Goal: Information Seeking & Learning: Learn about a topic

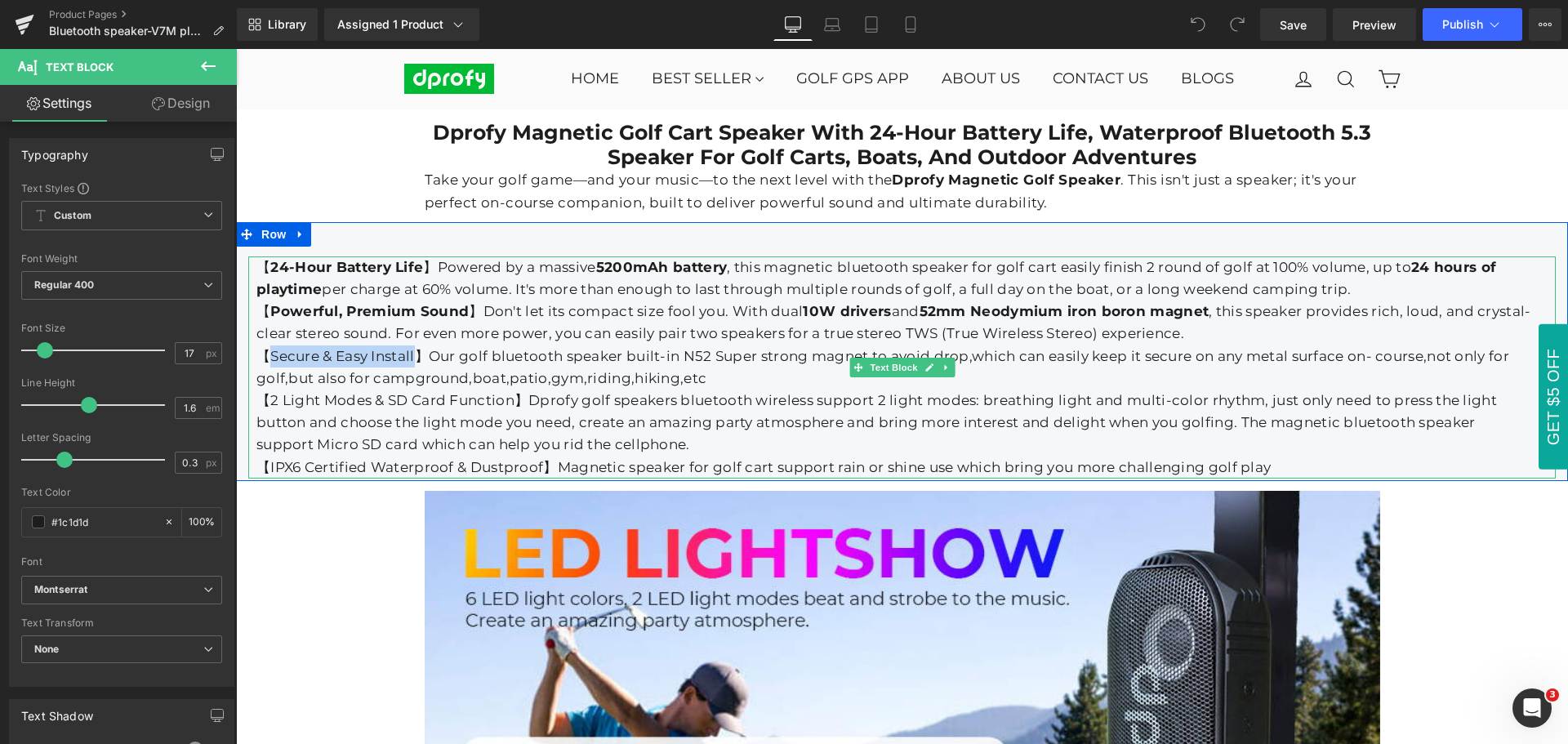
drag, startPoint x: 264, startPoint y: 345, endPoint x: 409, endPoint y: 343, distance: 145.0
click at [409, 345] on div "【Secure & Easy Install】Our golf bluetooth speaker built-in N52 Super strong mag…" at bounding box center [894, 366] width 1275 height 44
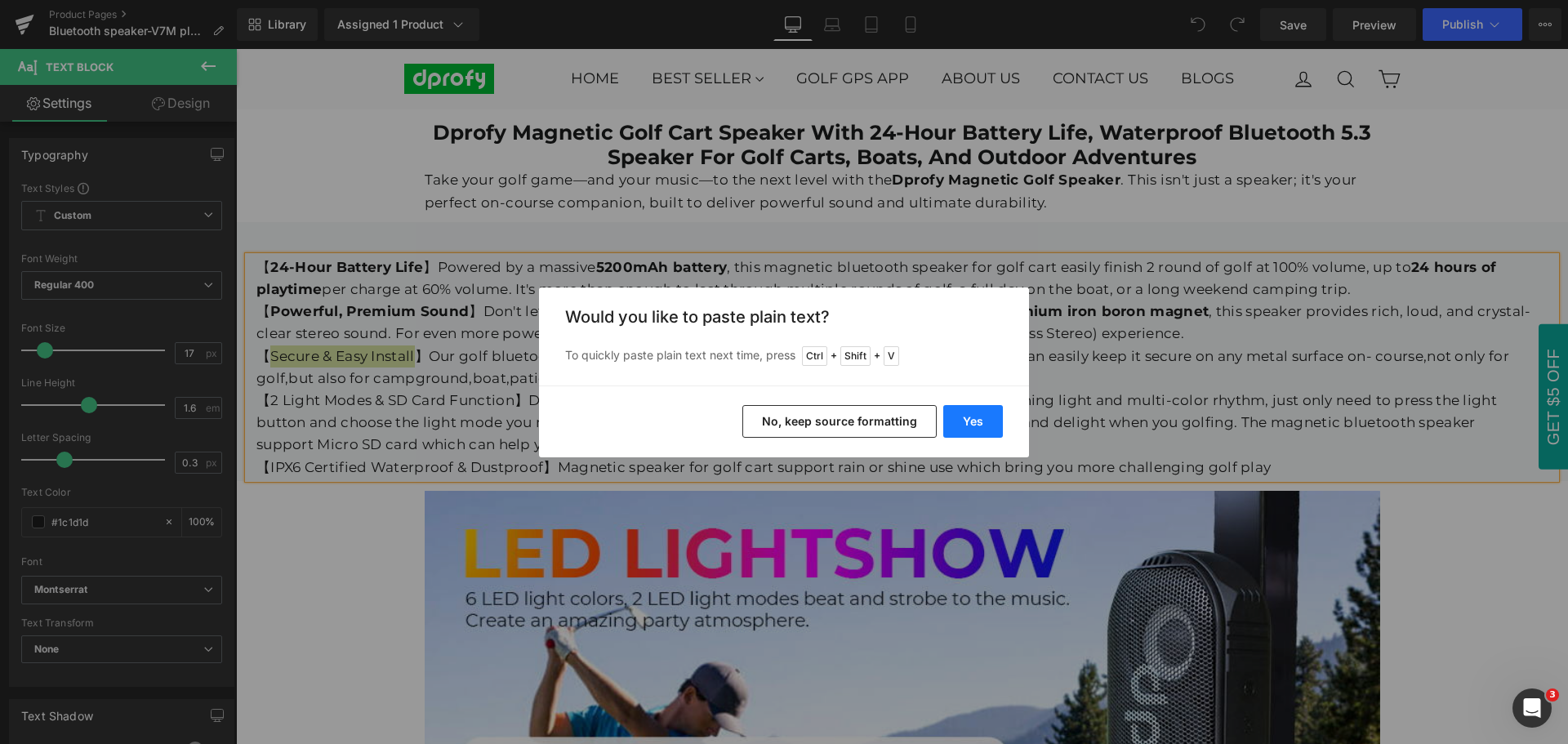
drag, startPoint x: 980, startPoint y: 428, endPoint x: 743, endPoint y: 384, distance: 241.0
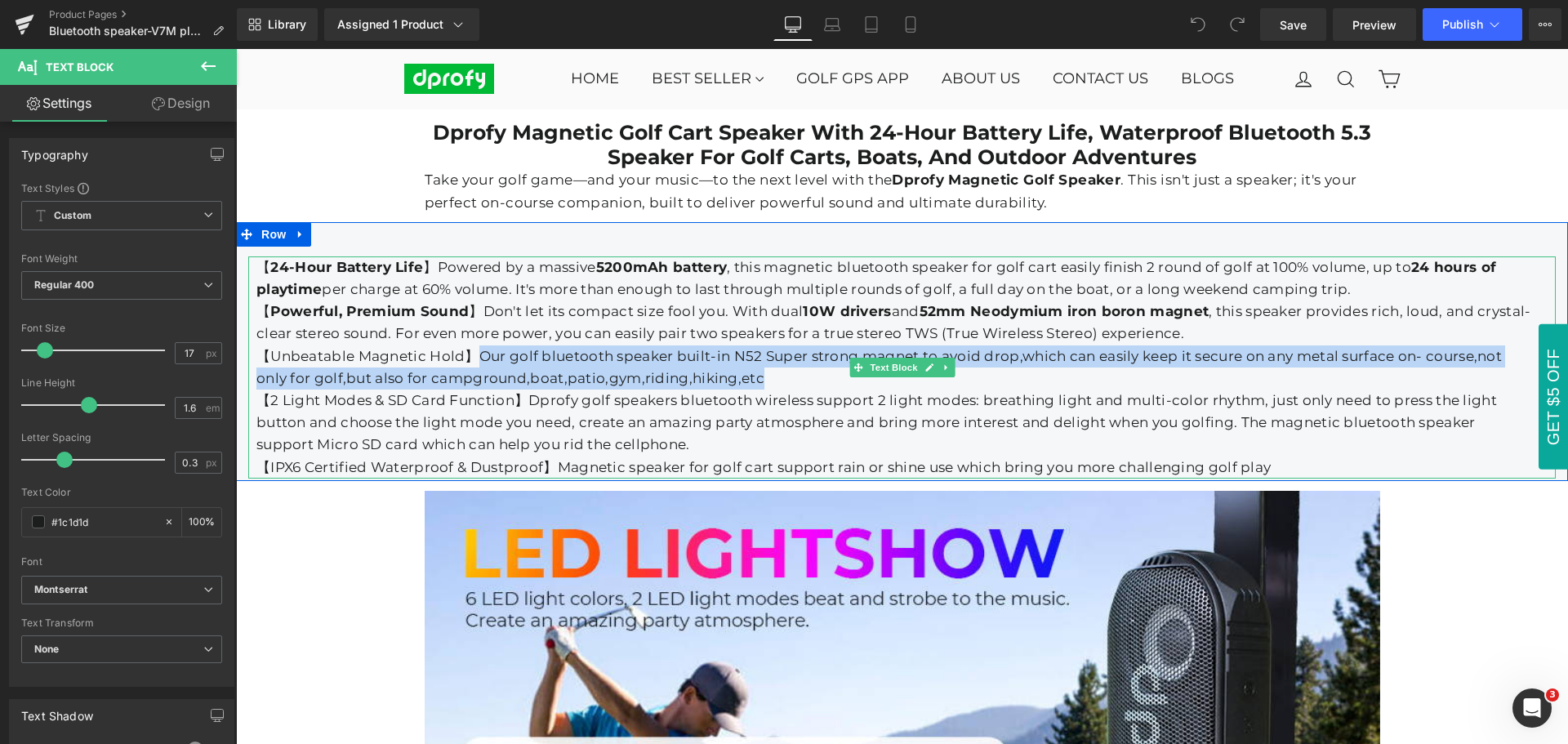
drag, startPoint x: 474, startPoint y: 345, endPoint x: 744, endPoint y: 367, distance: 270.9
click at [744, 367] on div "【Unbeatable Magnetic Hold】Our golf bluetooth speaker built-in N52 Super strong …" at bounding box center [894, 366] width 1275 height 44
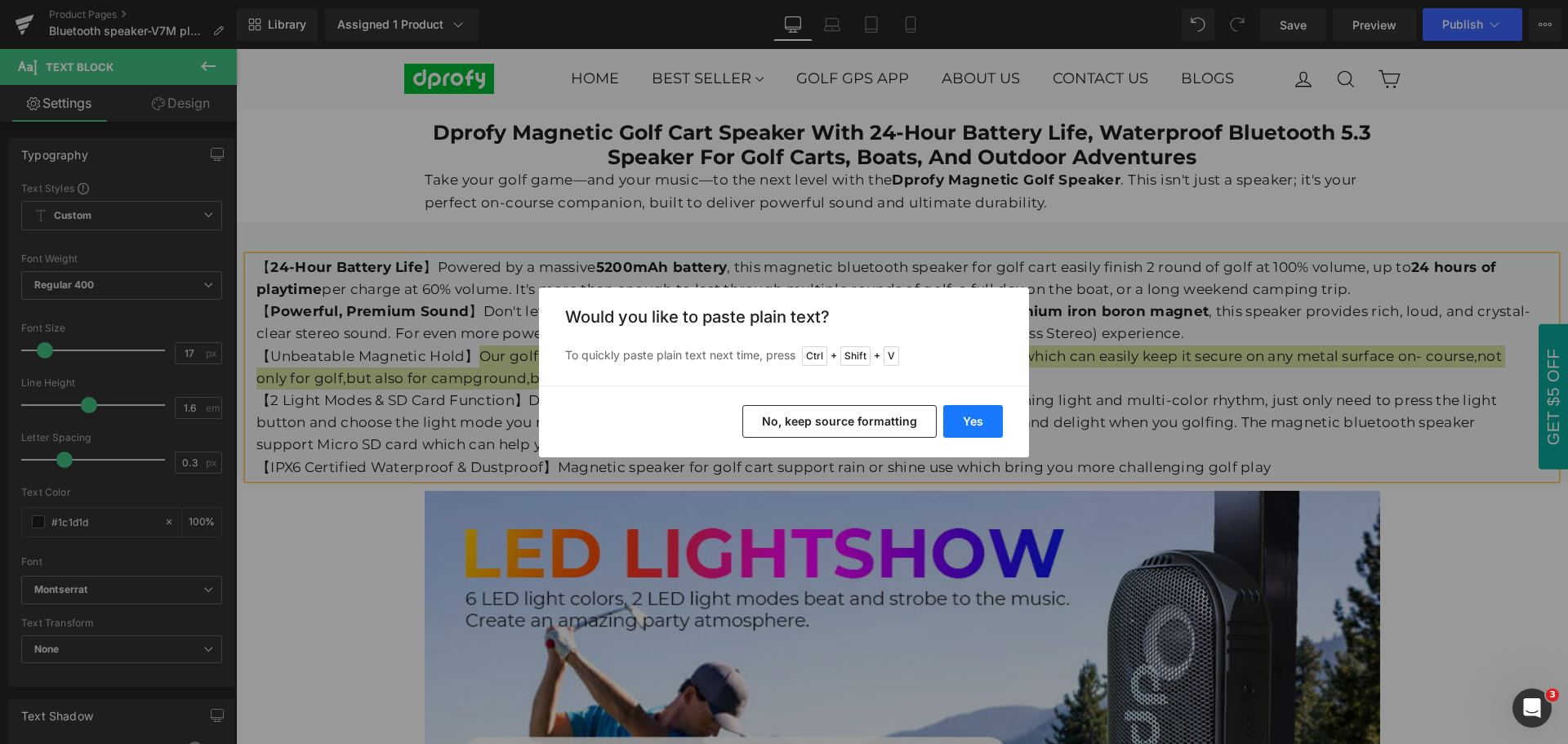
click at [0, 0] on button "Yes" at bounding box center [0, 0] width 0 height 0
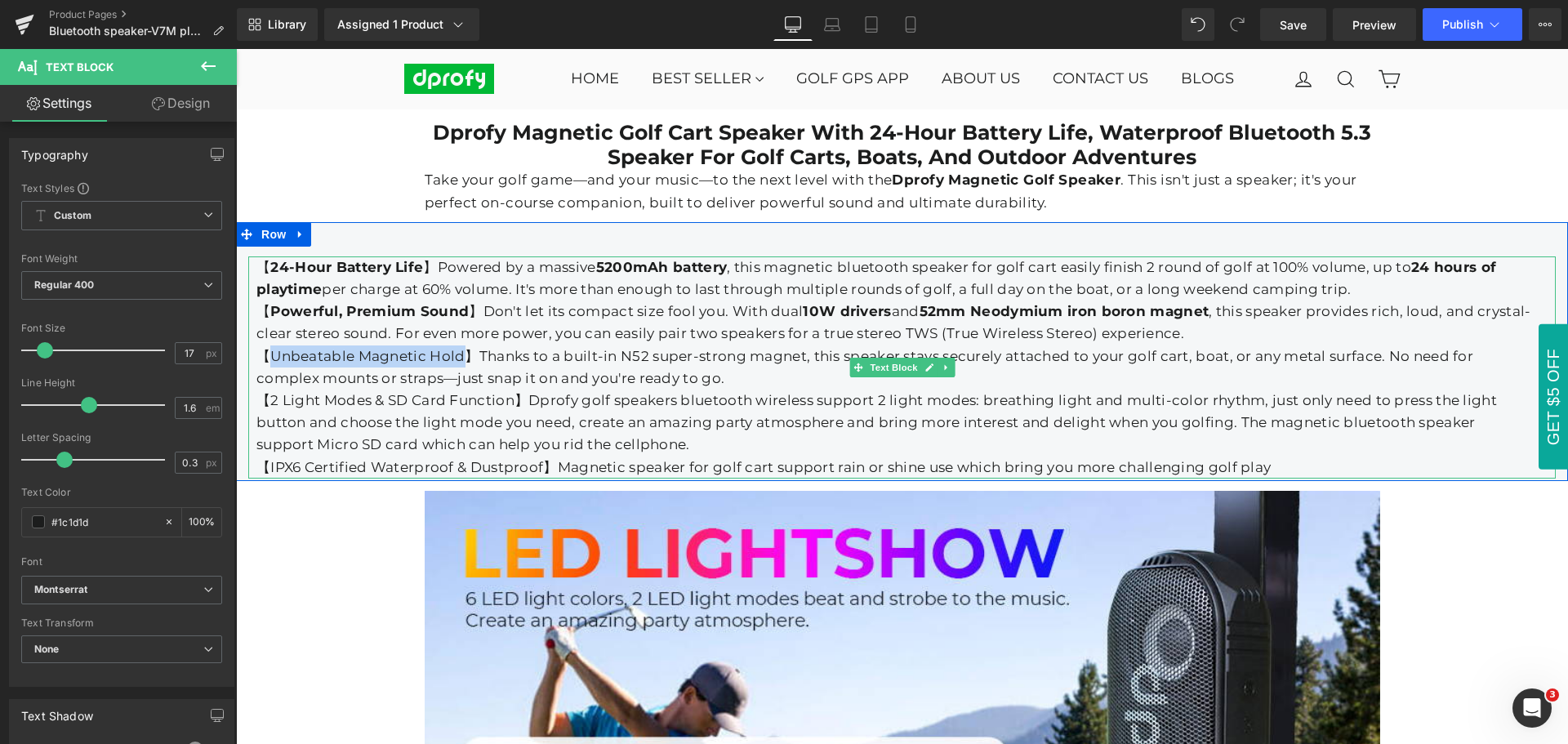
drag, startPoint x: 455, startPoint y: 348, endPoint x: 269, endPoint y: 348, distance: 186.0
click at [269, 348] on div "【Unbeatable Magnetic Hold】Thanks to a built-in N52 super-strong magnet, this sp…" at bounding box center [894, 366] width 1275 height 44
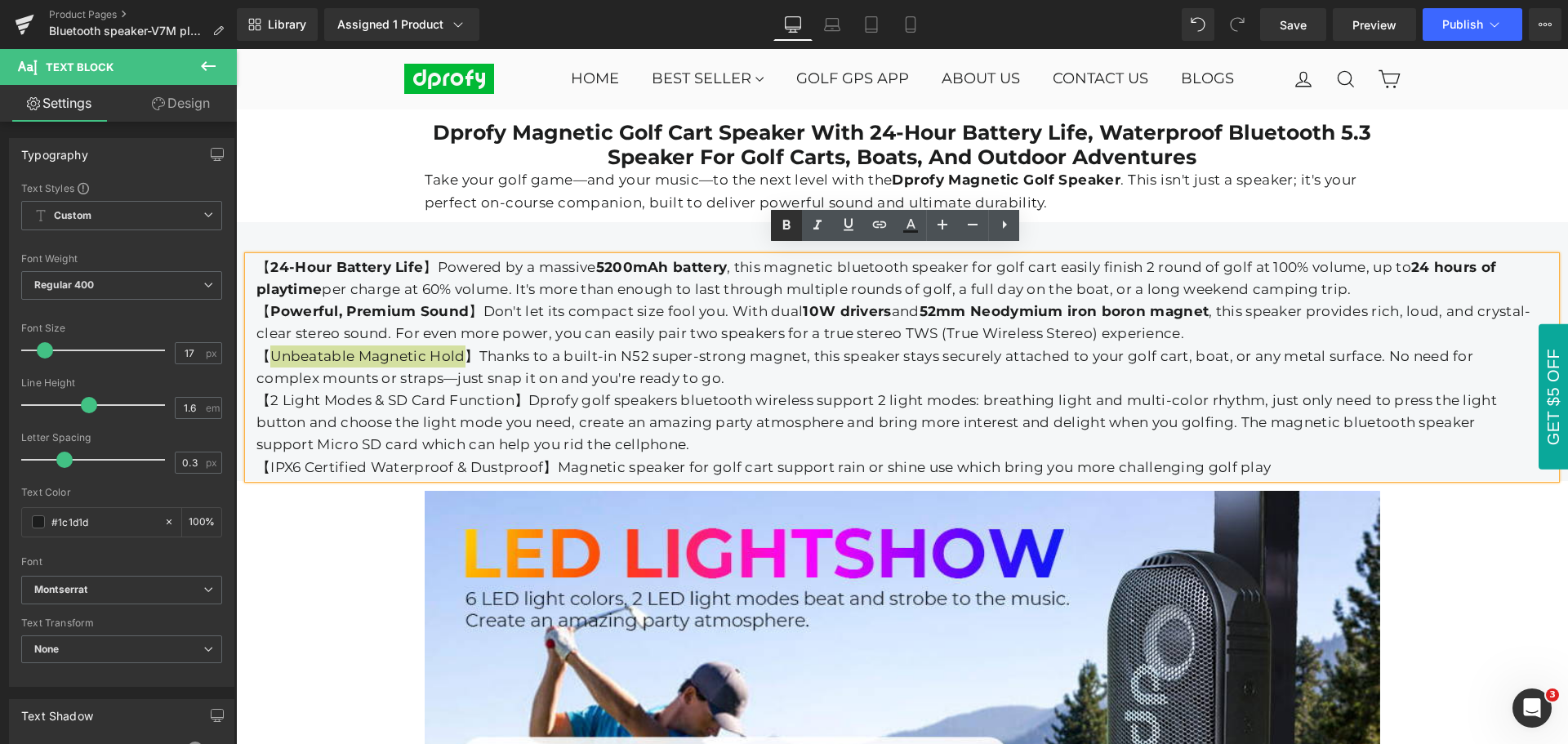
click at [0, 0] on icon at bounding box center [0, 0] width 0 height 0
drag, startPoint x: 623, startPoint y: 343, endPoint x: 803, endPoint y: 345, distance: 180.0
click at [803, 345] on div "【 Unbeatable Magnetic Hold 】Thanks to a built-in N52 super-strong magnet, this …" at bounding box center [894, 366] width 1275 height 44
click at [0, 0] on icon at bounding box center [0, 0] width 0 height 0
click at [860, 371] on div "【 Unbeatable Magnetic Hold 】Thanks to a built-in N52 super-strong magnet , this…" at bounding box center [894, 366] width 1275 height 44
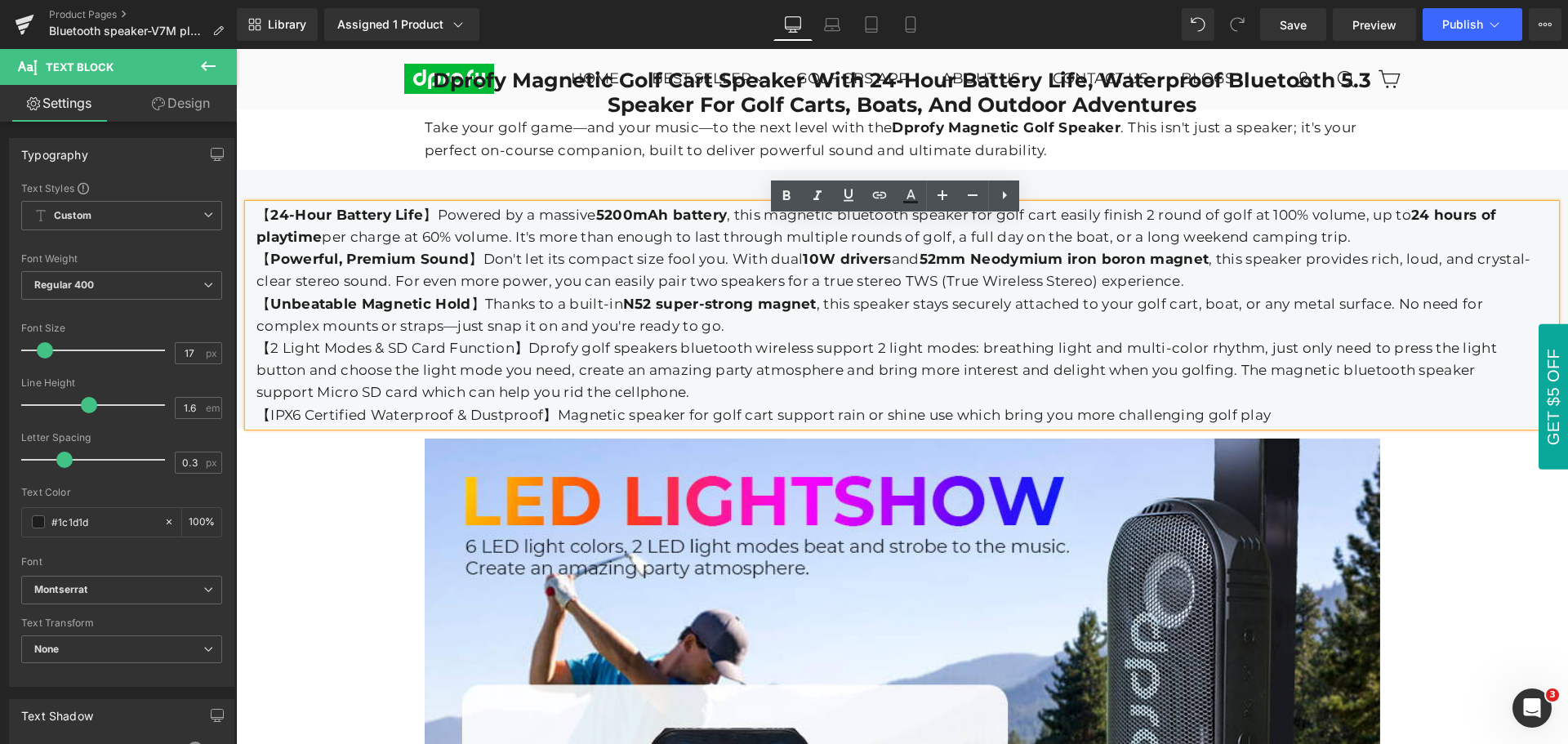
scroll to position [2190, 0]
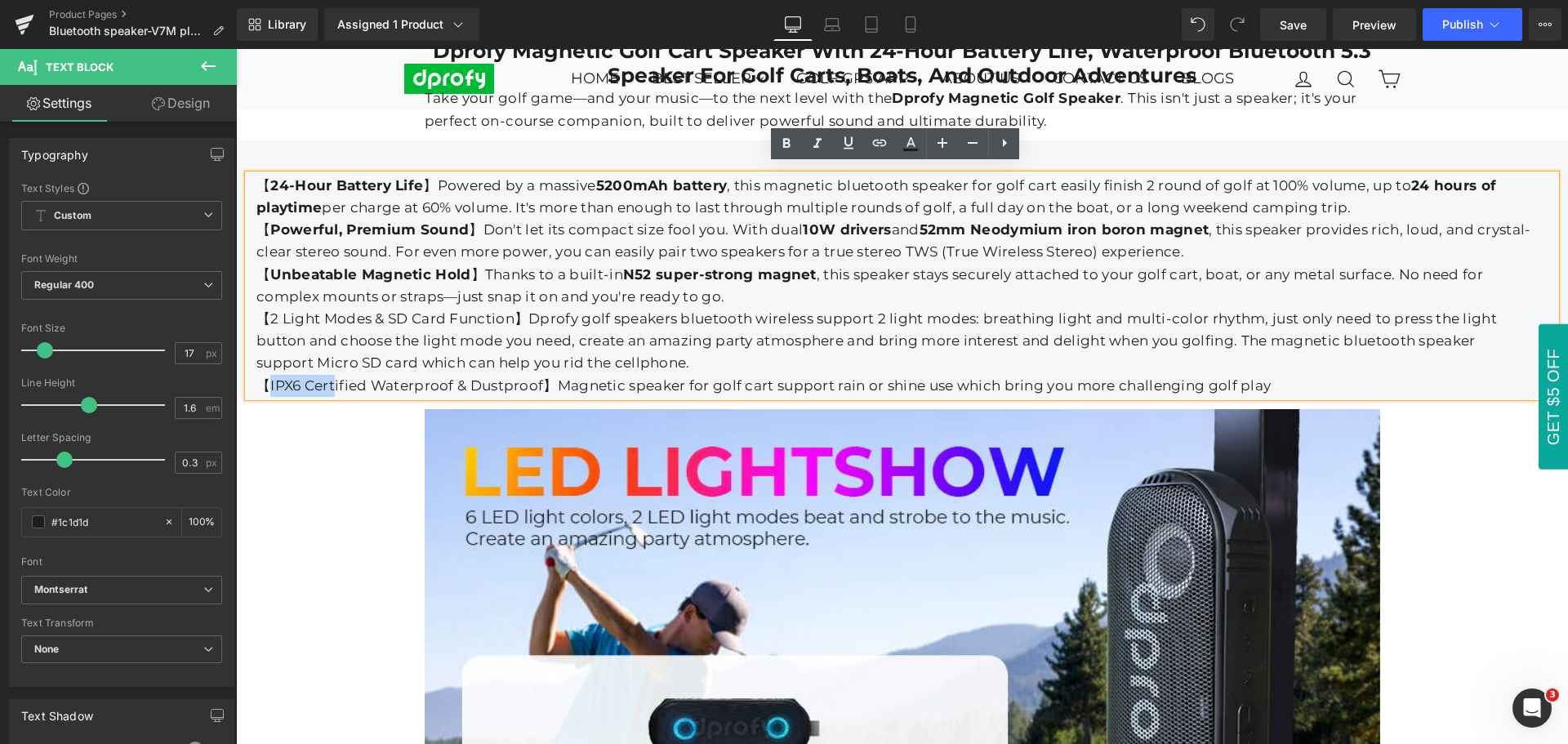
drag, startPoint x: 263, startPoint y: 377, endPoint x: 331, endPoint y: 377, distance: 68.0
click at [331, 377] on div "【IPX6 Certified Waterproof & Dustproof】Magnetic speaker for golf cart support r…" at bounding box center [894, 386] width 1275 height 22
click at [312, 377] on div "【IPX6 Certified Waterproof & Dustproof】Magnetic speaker for golf cart support r…" at bounding box center [894, 386] width 1275 height 22
drag, startPoint x: 262, startPoint y: 377, endPoint x: 535, endPoint y: 377, distance: 273.0
click at [535, 377] on div "【IPX6 Certified Waterproof & Dustproof】Magnetic speaker for golf cart support r…" at bounding box center [894, 386] width 1275 height 22
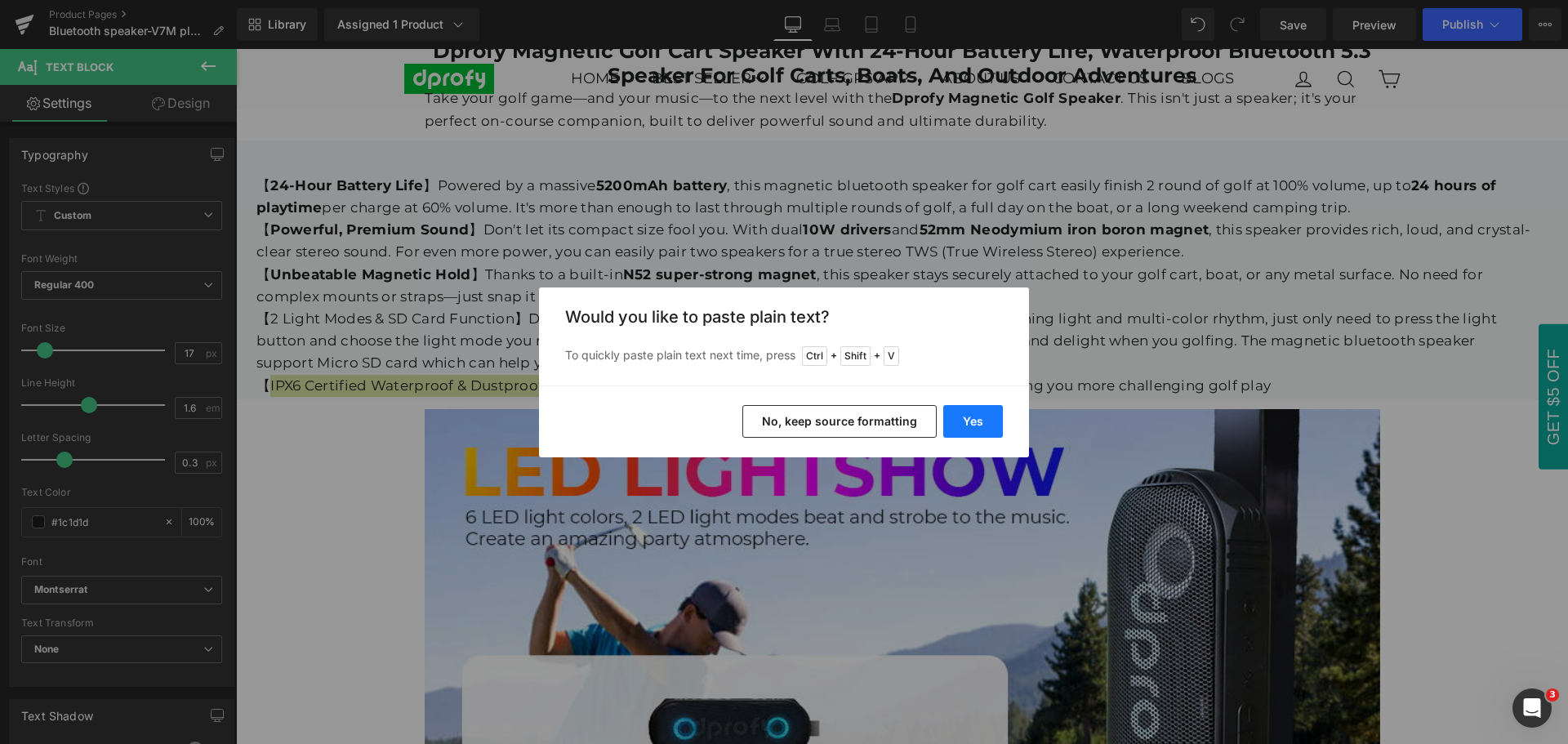
click at [0, 0] on button "Yes" at bounding box center [0, 0] width 0 height 0
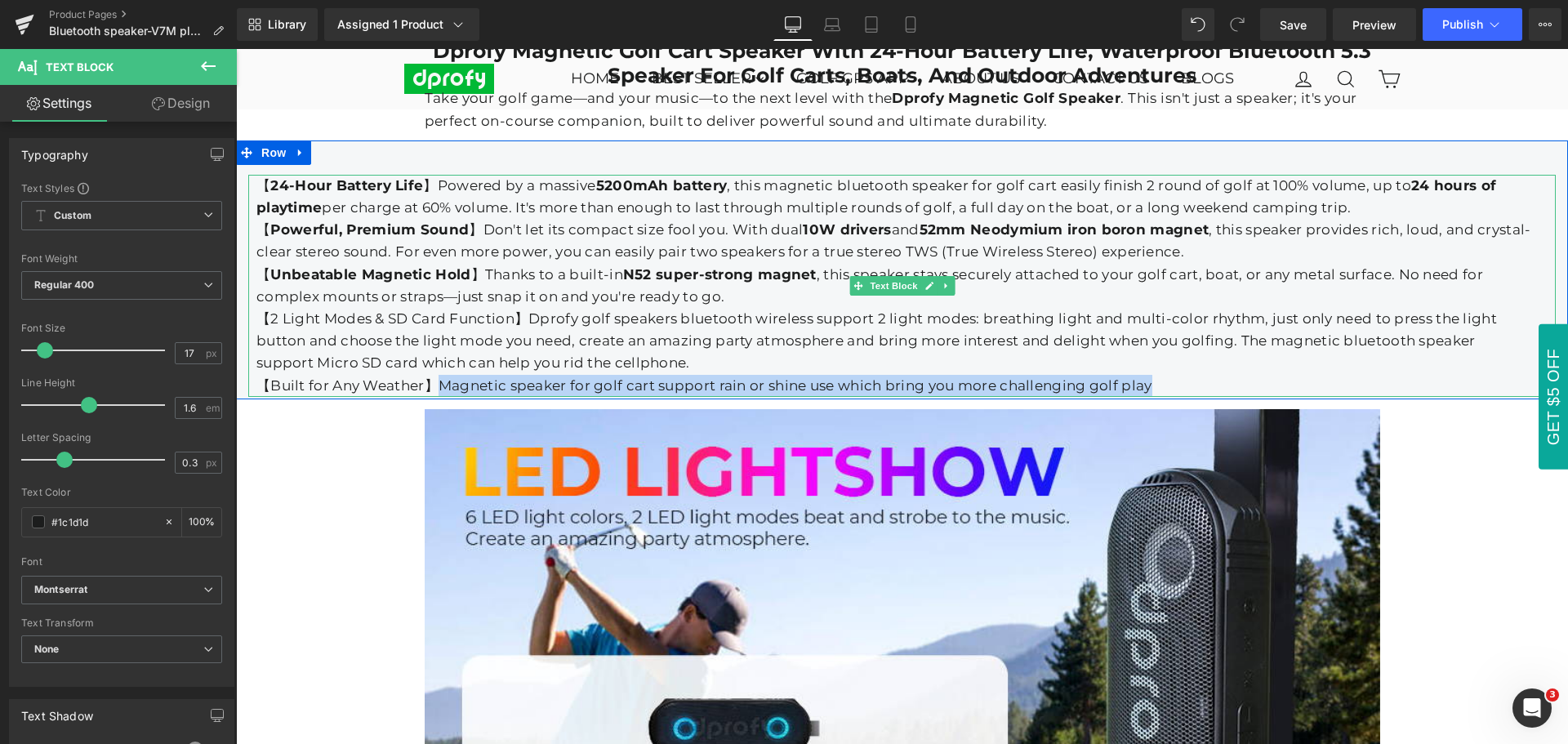
drag, startPoint x: 434, startPoint y: 378, endPoint x: 1153, endPoint y: 378, distance: 719.0
click at [1153, 378] on div "【Built for Any Weather】Magnetic speaker for golf cart support rain or shine use…" at bounding box center [894, 386] width 1275 height 22
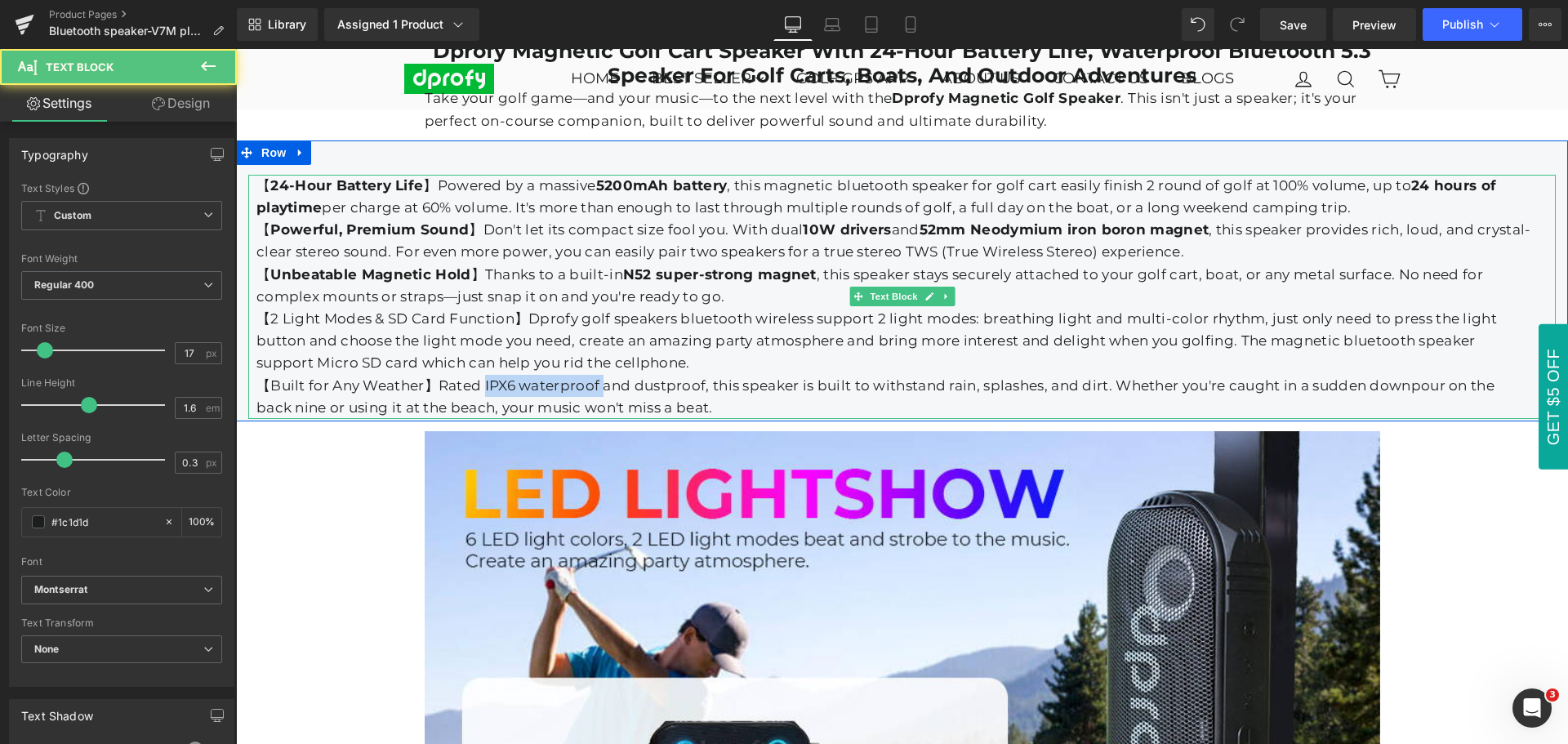
drag, startPoint x: 478, startPoint y: 377, endPoint x: 597, endPoint y: 377, distance: 119.0
click at [597, 377] on div "【Built for Any Weather】Rated IPX6 waterproof and dustproof, this speaker is bui…" at bounding box center [894, 396] width 1275 height 44
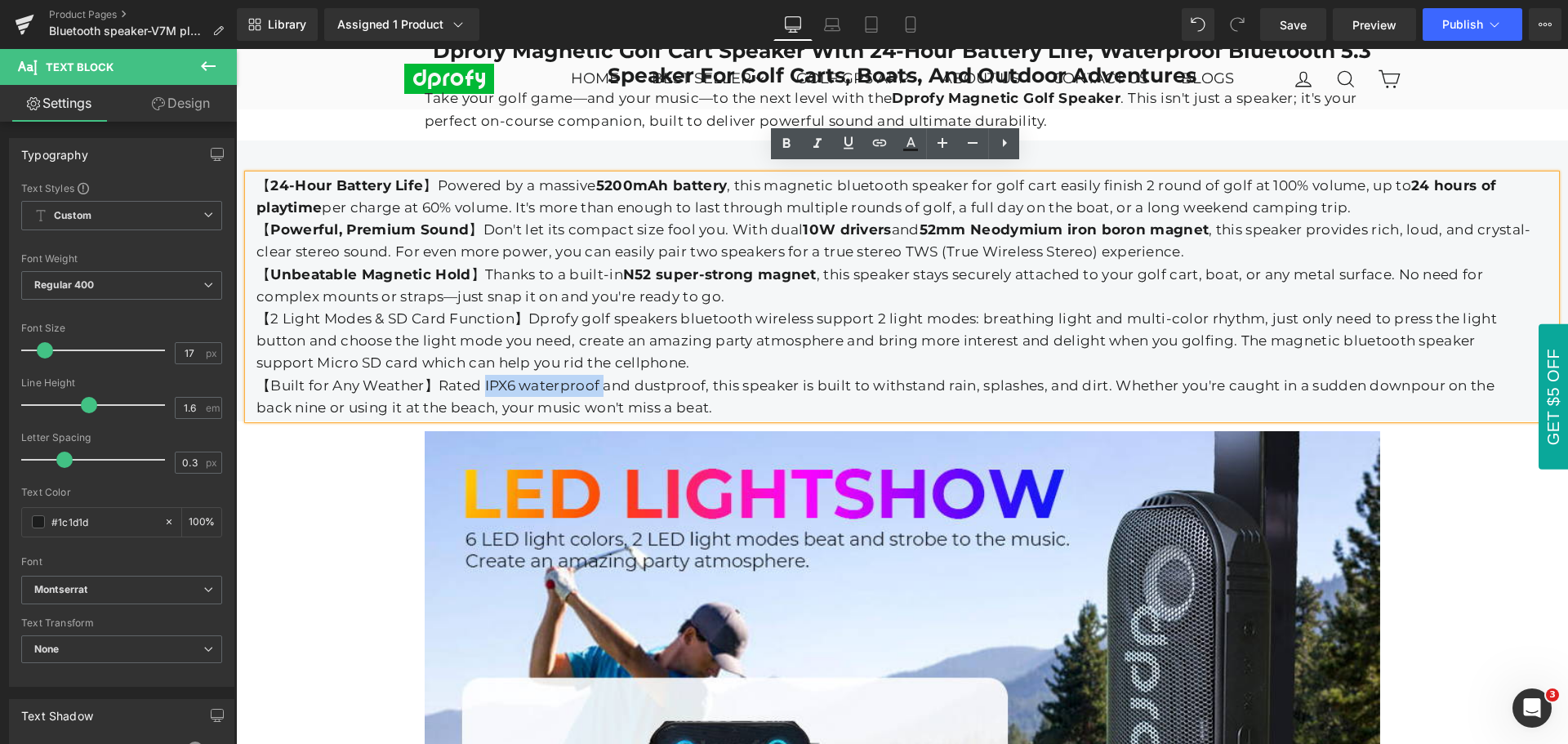
click at [545, 377] on div "【Built for Any Weather】Rated IPX6 waterproof and dustproof, this speaker is bui…" at bounding box center [894, 396] width 1275 height 44
drag, startPoint x: 477, startPoint y: 375, endPoint x: 698, endPoint y: 374, distance: 221.0
click at [698, 375] on div "【Built for Any Weather】Rated IPX6 waterproof and dustproof, this speaker is bui…" at bounding box center [894, 396] width 1275 height 44
click at [0, 0] on icon at bounding box center [0, 0] width 0 height 0
drag, startPoint x: 416, startPoint y: 379, endPoint x: 265, endPoint y: 375, distance: 151.1
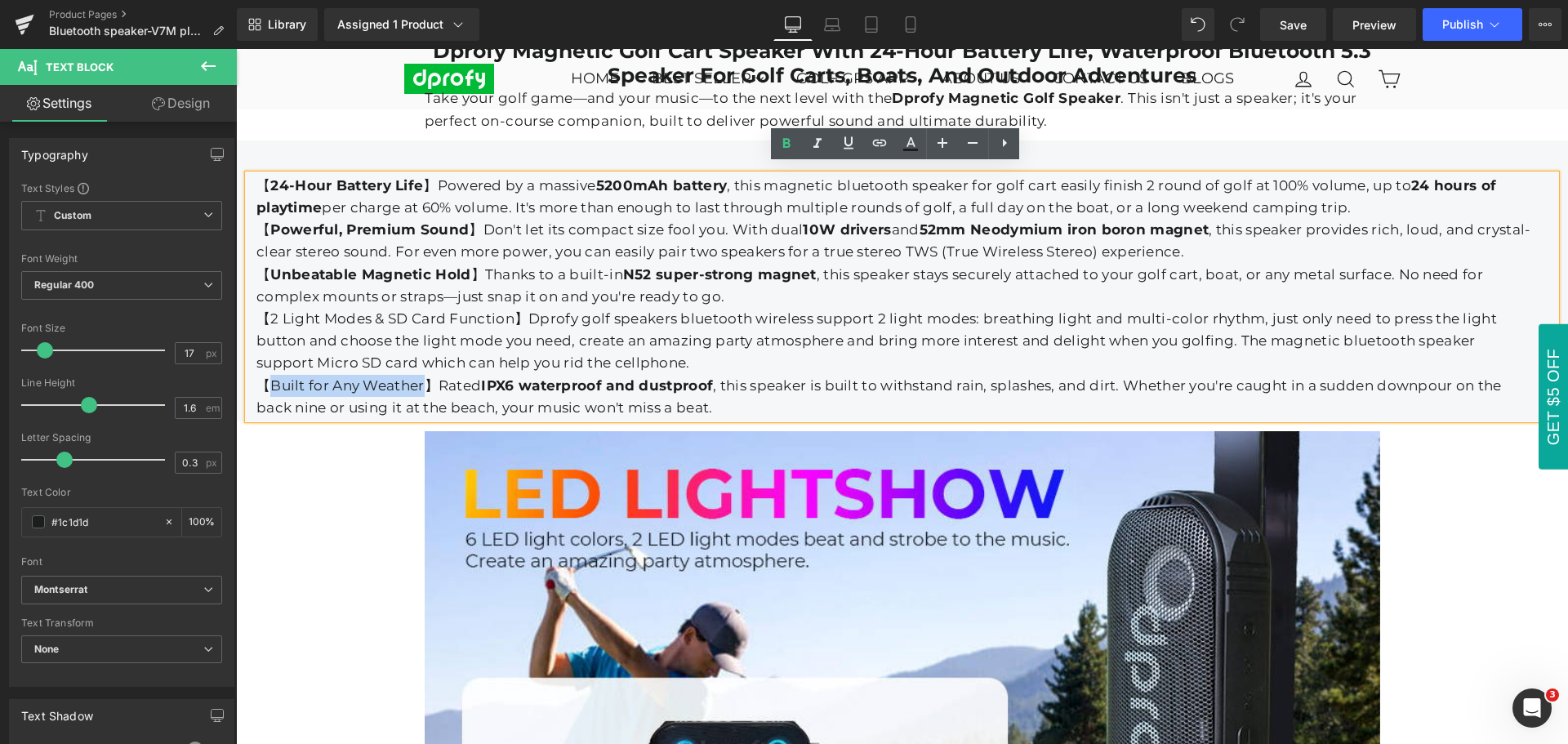
click at [265, 375] on div "【Built for Any Weather】Rated IPX6 waterproof and dustproof , this speaker is bu…" at bounding box center [894, 396] width 1275 height 44
click at [0, 0] on icon at bounding box center [0, 0] width 0 height 0
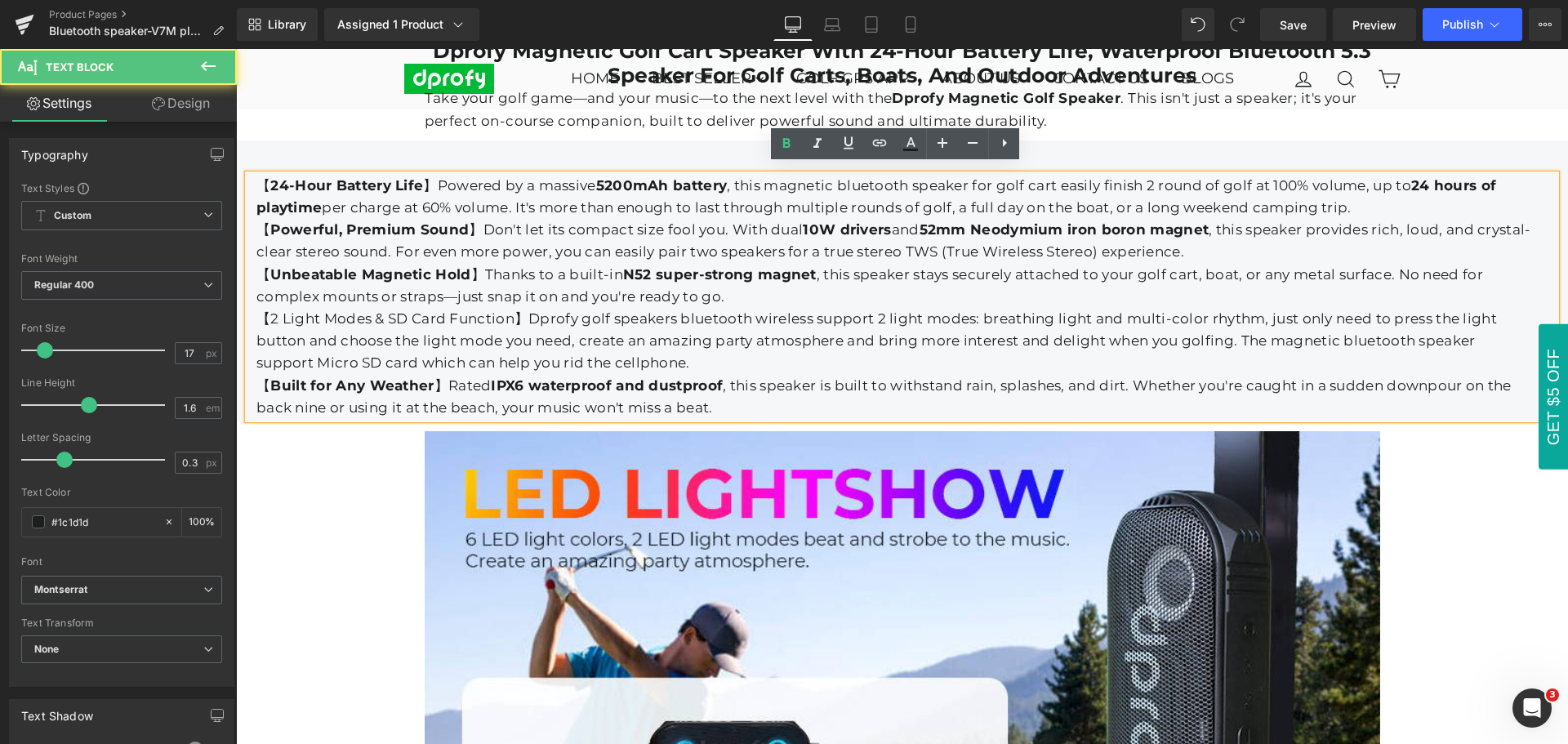
click at [747, 391] on div "【 Built for Any Weather 】Rated IPX6 waterproof and dustproof , this speaker is …" at bounding box center [894, 396] width 1275 height 44
click at [769, 401] on div "【 Built for Any Weather 】Rated IPX6 waterproof and dustproof , this speaker is …" at bounding box center [894, 396] width 1275 height 44
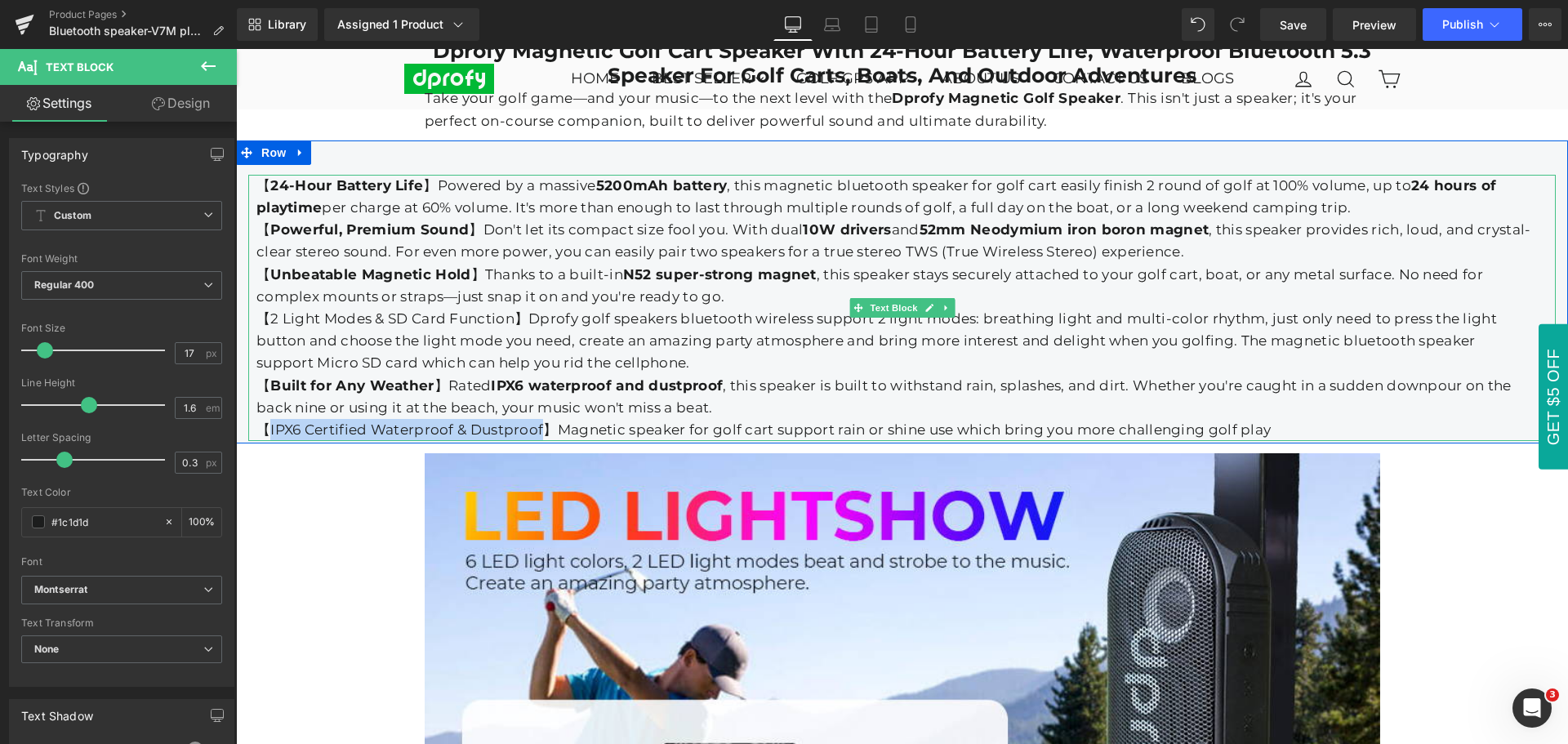
drag, startPoint x: 263, startPoint y: 422, endPoint x: 535, endPoint y: 418, distance: 272.0
click at [535, 419] on div "【IPX6 Certified Waterproof & Dustproof】Magnetic speaker for golf cart support r…" at bounding box center [894, 430] width 1275 height 22
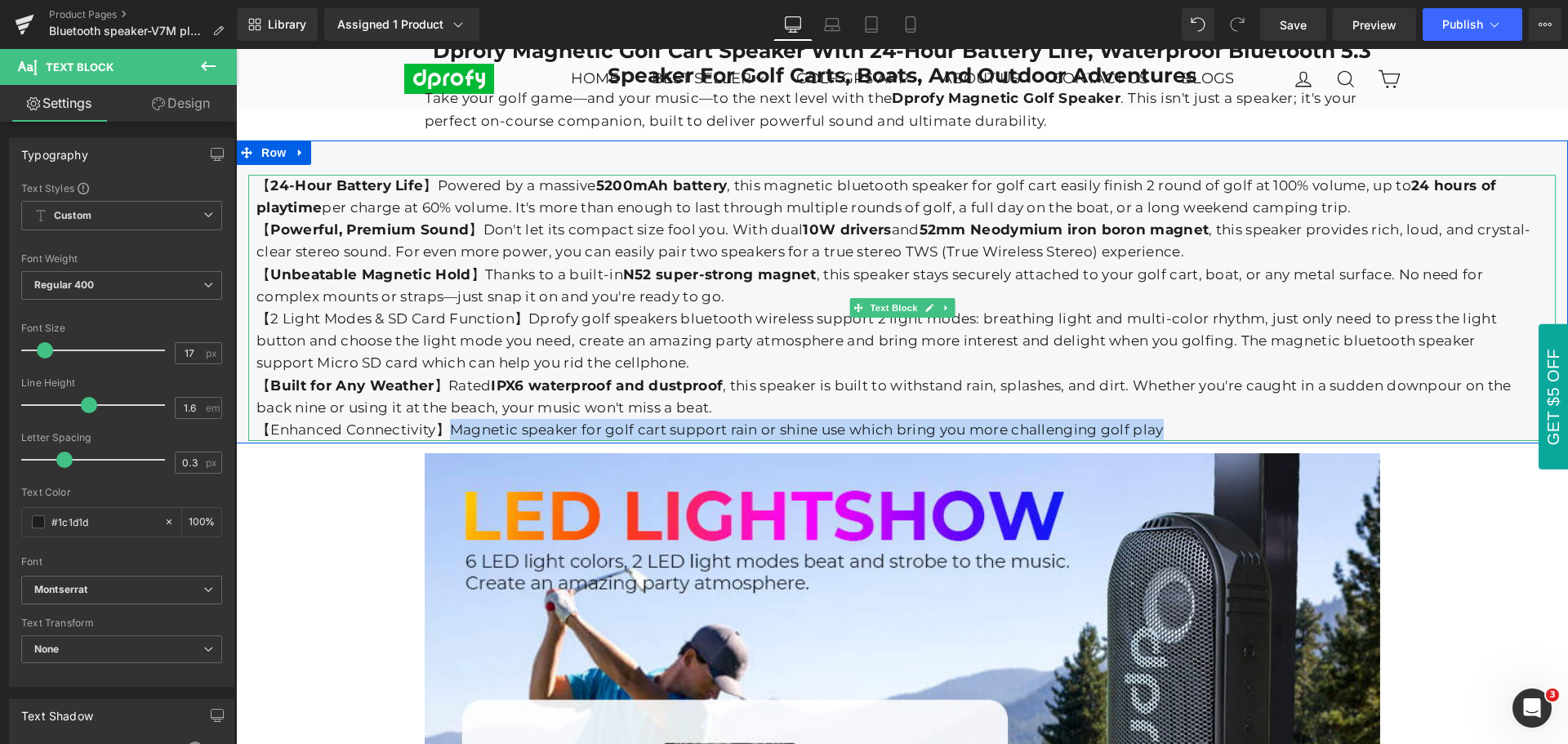
drag, startPoint x: 441, startPoint y: 421, endPoint x: 1157, endPoint y: 422, distance: 716.0
click at [1157, 422] on div "【Enhanced Connectivity】Magnetic speaker for golf cart support rain or shine use…" at bounding box center [894, 430] width 1275 height 22
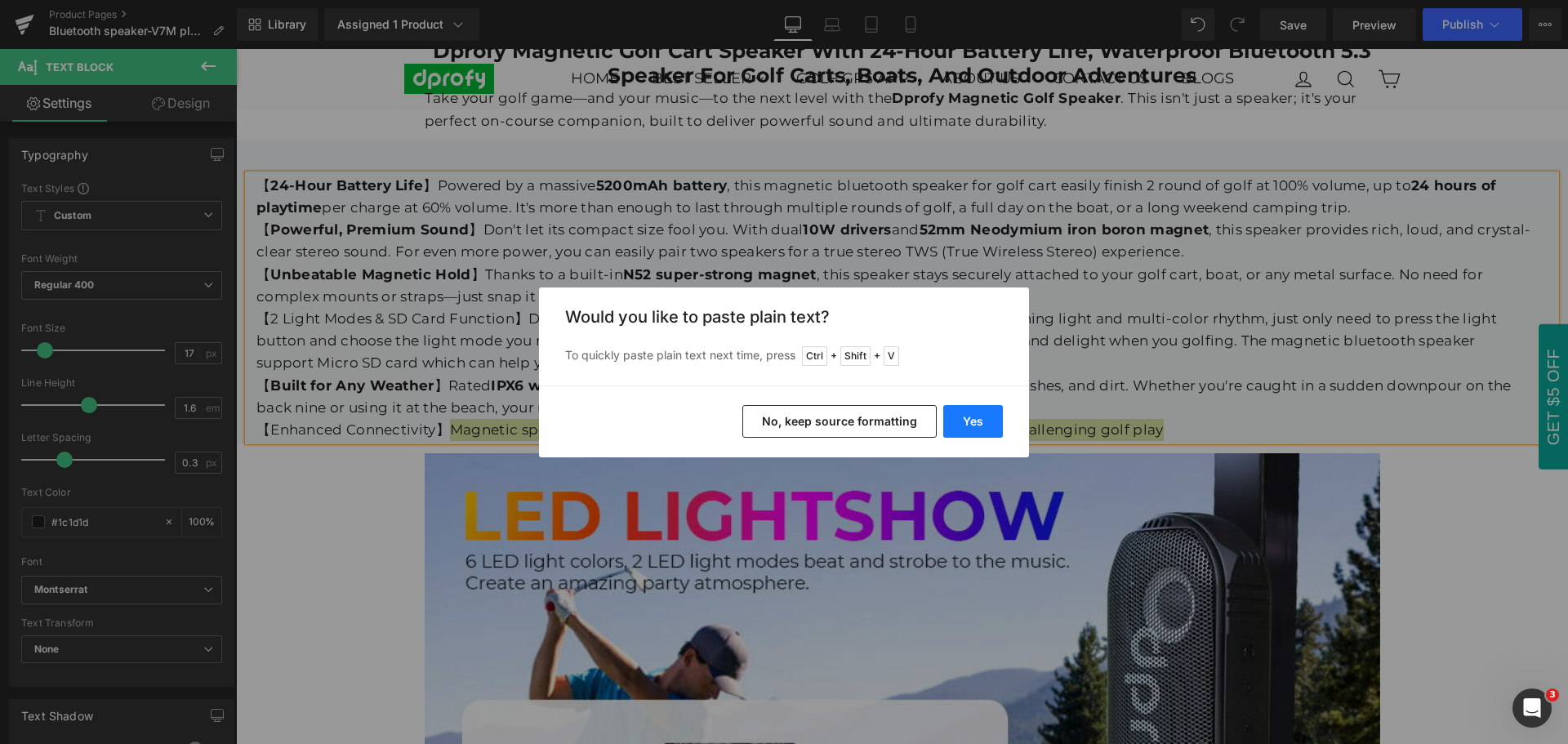
click at [0, 0] on button "Yes" at bounding box center [0, 0] width 0 height 0
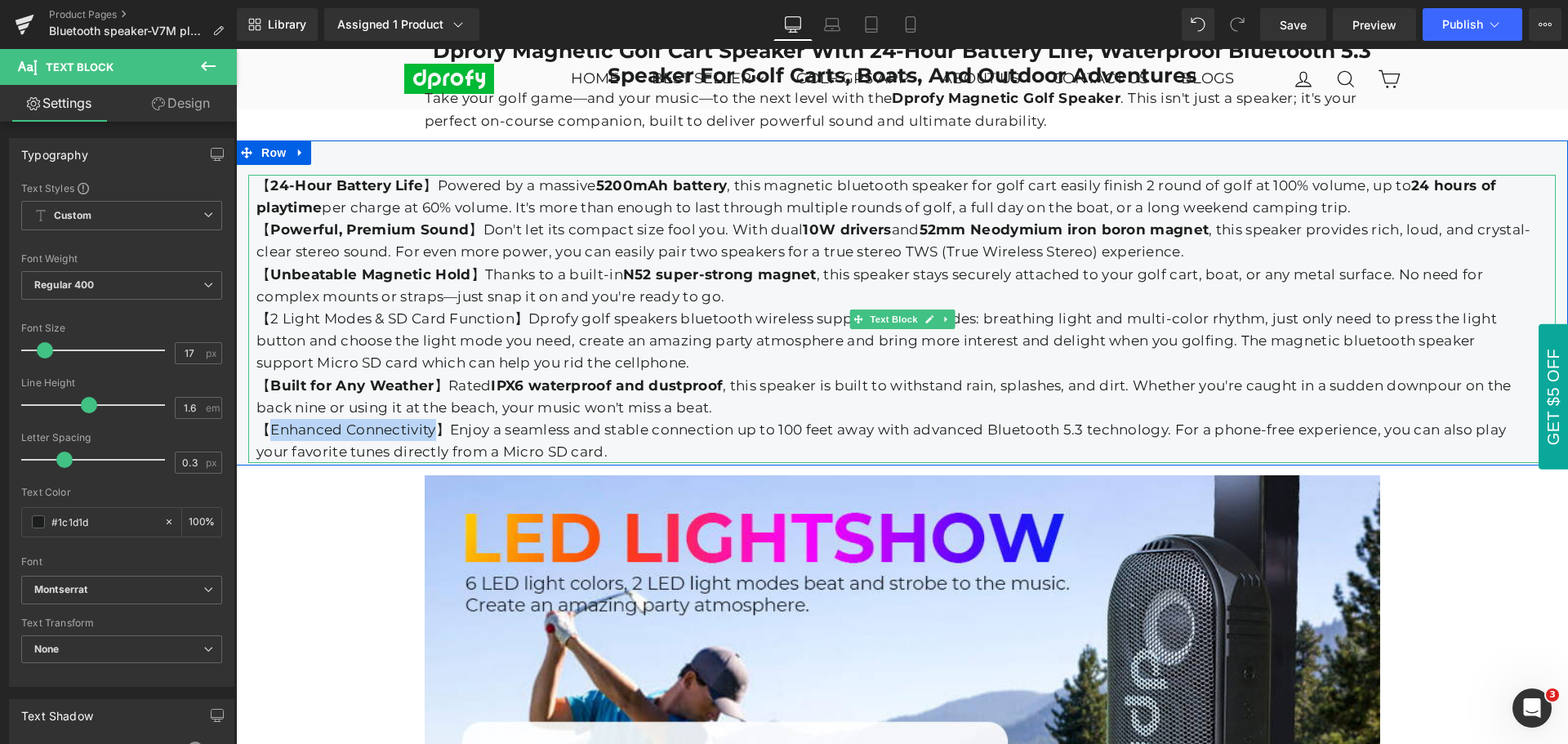
drag, startPoint x: 263, startPoint y: 420, endPoint x: 429, endPoint y: 422, distance: 166.0
click at [429, 422] on div "【Enhanced Connectivity】Enjoy a seamless and stable connection up to 100 feet aw…" at bounding box center [894, 440] width 1275 height 44
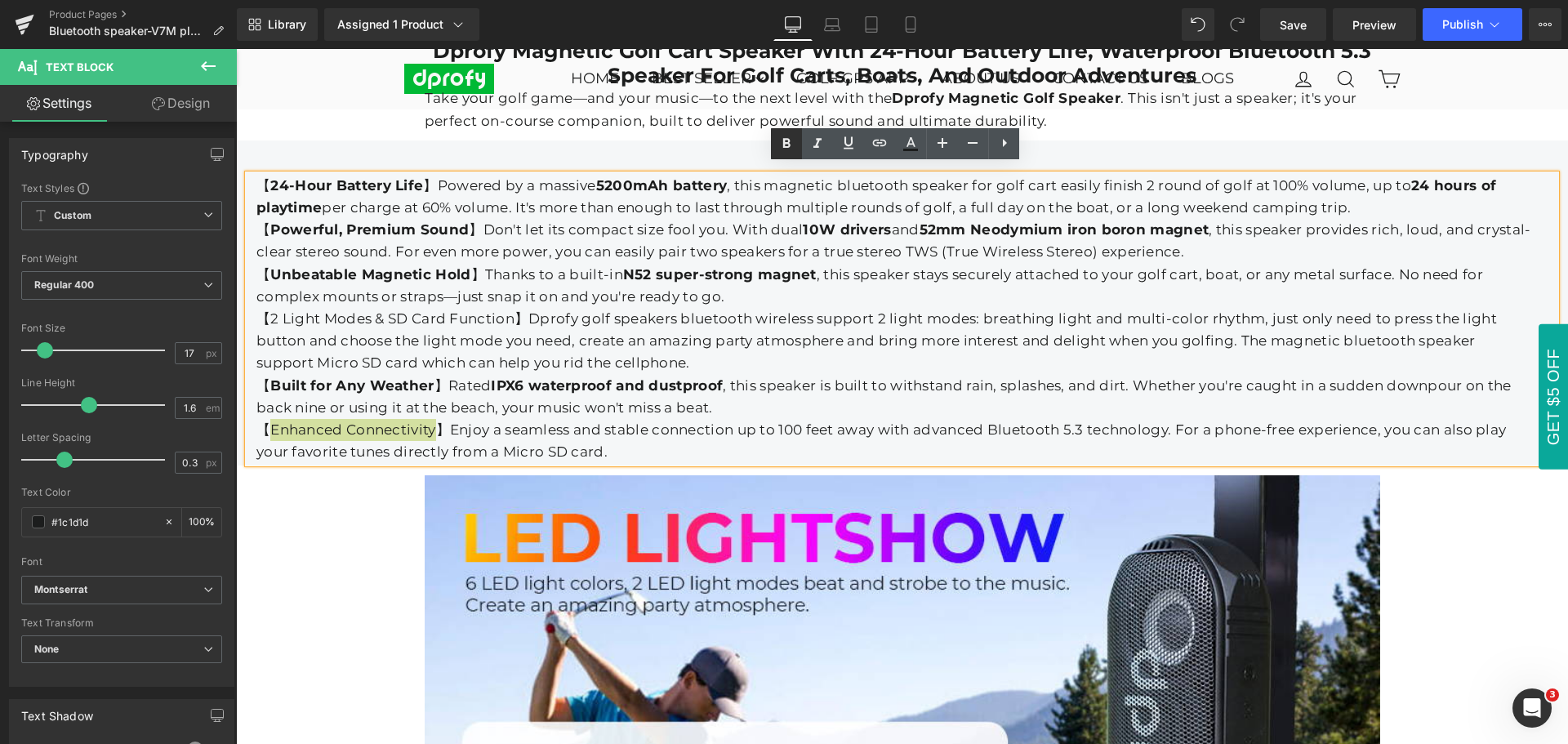
click at [0, 0] on icon at bounding box center [0, 0] width 0 height 0
drag, startPoint x: 784, startPoint y: 419, endPoint x: 837, endPoint y: 418, distance: 53.0
click at [837, 419] on div "【 Enhanced Connectivity 】Enjoy a seamless and stable connection up to 100 feet …" at bounding box center [894, 440] width 1275 height 44
click at [0, 0] on icon at bounding box center [0, 0] width 0 height 0
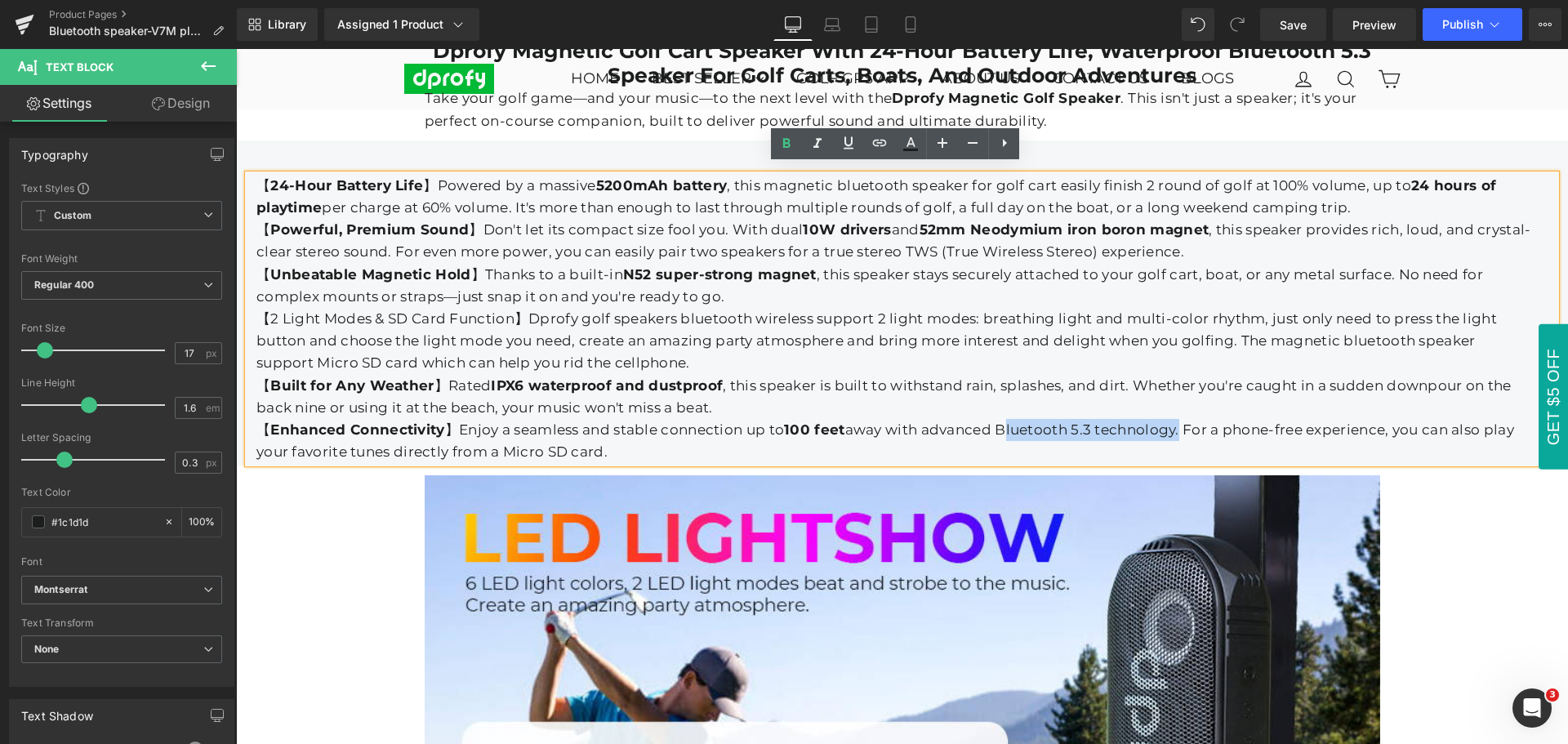
drag, startPoint x: 994, startPoint y: 421, endPoint x: 1172, endPoint y: 418, distance: 178.0
click at [1172, 419] on div "【 Enhanced Connectivity 】Enjoy a seamless and stable connection up to 100 feet …" at bounding box center [894, 440] width 1275 height 44
click at [0, 0] on icon at bounding box center [0, 0] width 0 height 0
drag, startPoint x: 1099, startPoint y: 416, endPoint x: 1182, endPoint y: 415, distance: 83.0
click at [1180, 422] on strong "Bluetooth 5.3 technology" at bounding box center [1085, 429] width 188 height 16
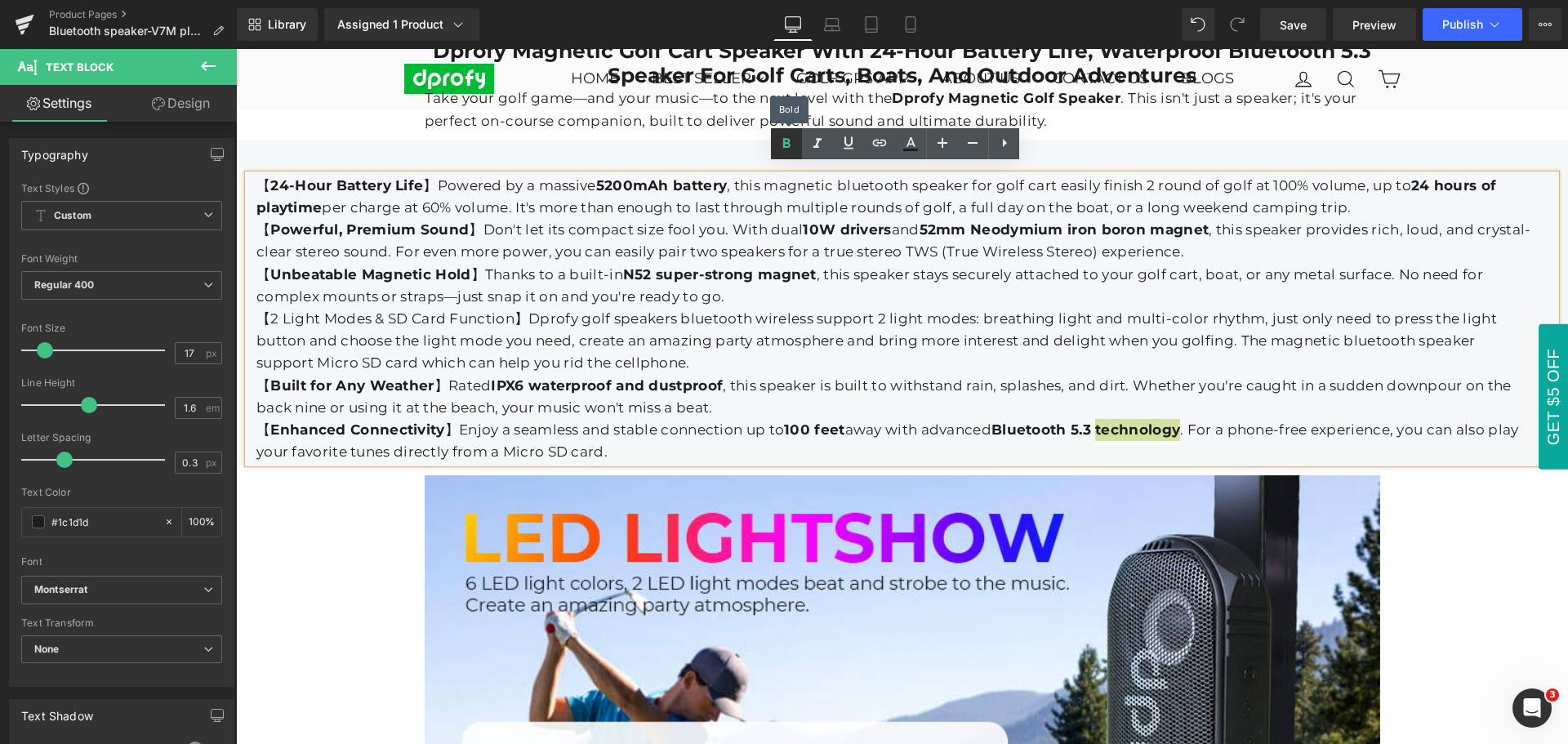
click at [0, 0] on icon at bounding box center [0, 0] width 0 height 0
drag, startPoint x: 498, startPoint y: 441, endPoint x: 592, endPoint y: 441, distance: 94.0
click at [592, 441] on div "【 Enhanced Connectivity 】Enjoy a seamless and stable connection up to 100 feet …" at bounding box center [894, 440] width 1275 height 44
click at [0, 0] on icon at bounding box center [0, 0] width 0 height 0
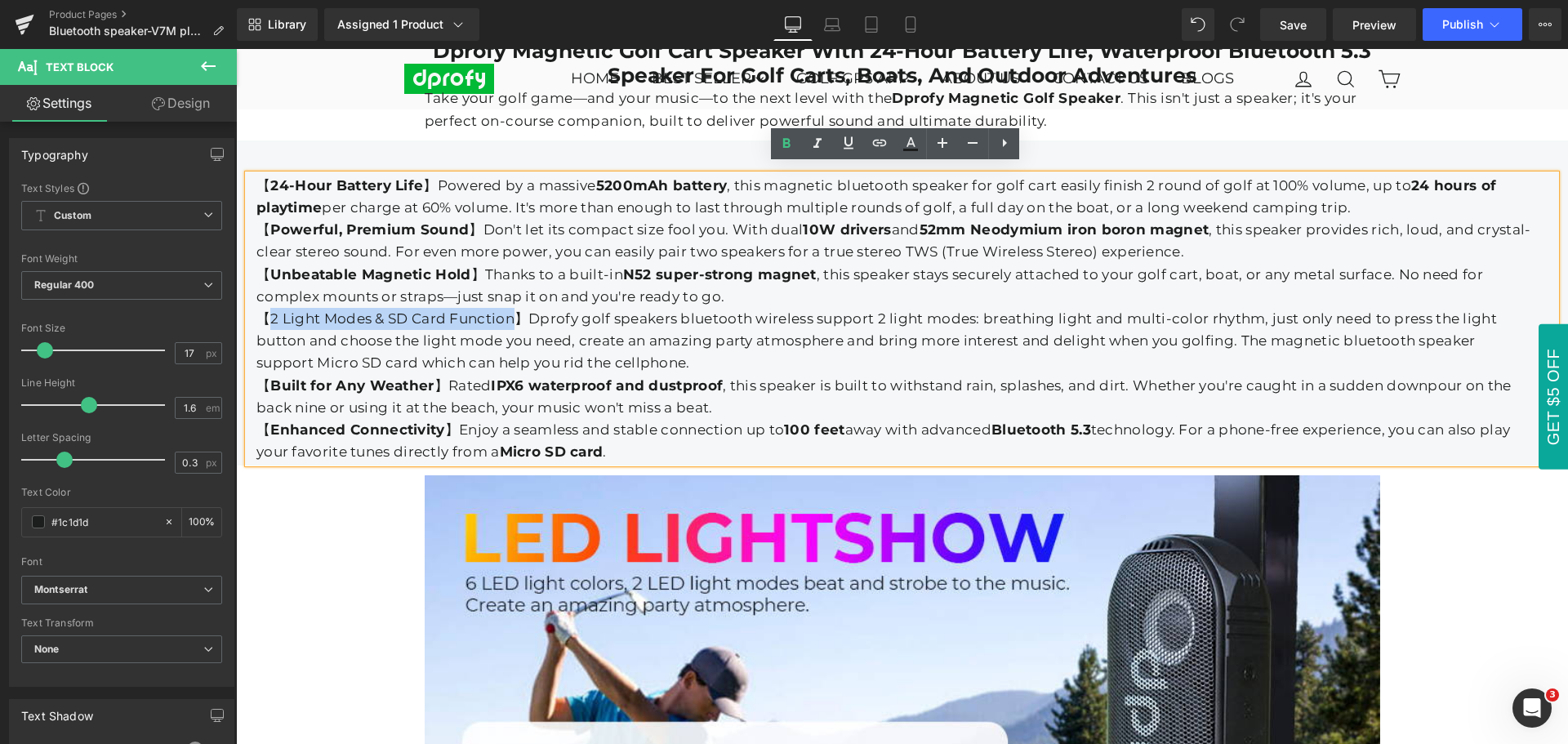
drag, startPoint x: 261, startPoint y: 308, endPoint x: 506, endPoint y: 308, distance: 245.0
click at [506, 308] on div "【2 Light Modes & SD Card Function】Dprofy golf speakers bluetooth wireless suppo…" at bounding box center [894, 340] width 1275 height 67
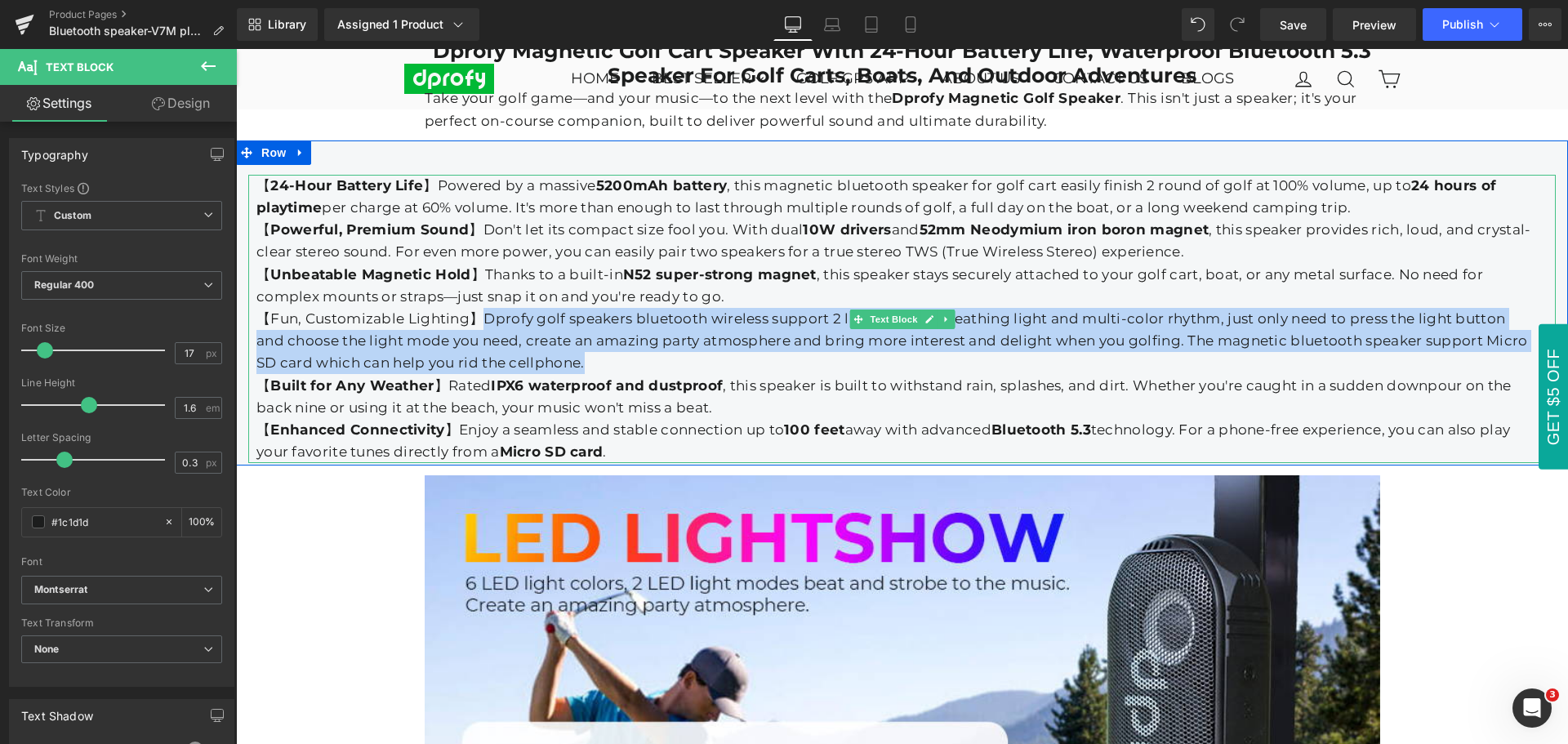
drag, startPoint x: 475, startPoint y: 310, endPoint x: 578, endPoint y: 353, distance: 111.6
click at [578, 353] on div "【Fun, Customizable Lighting】Dprofy golf speakers bluetooth wireless support 2 l…" at bounding box center [894, 340] width 1275 height 67
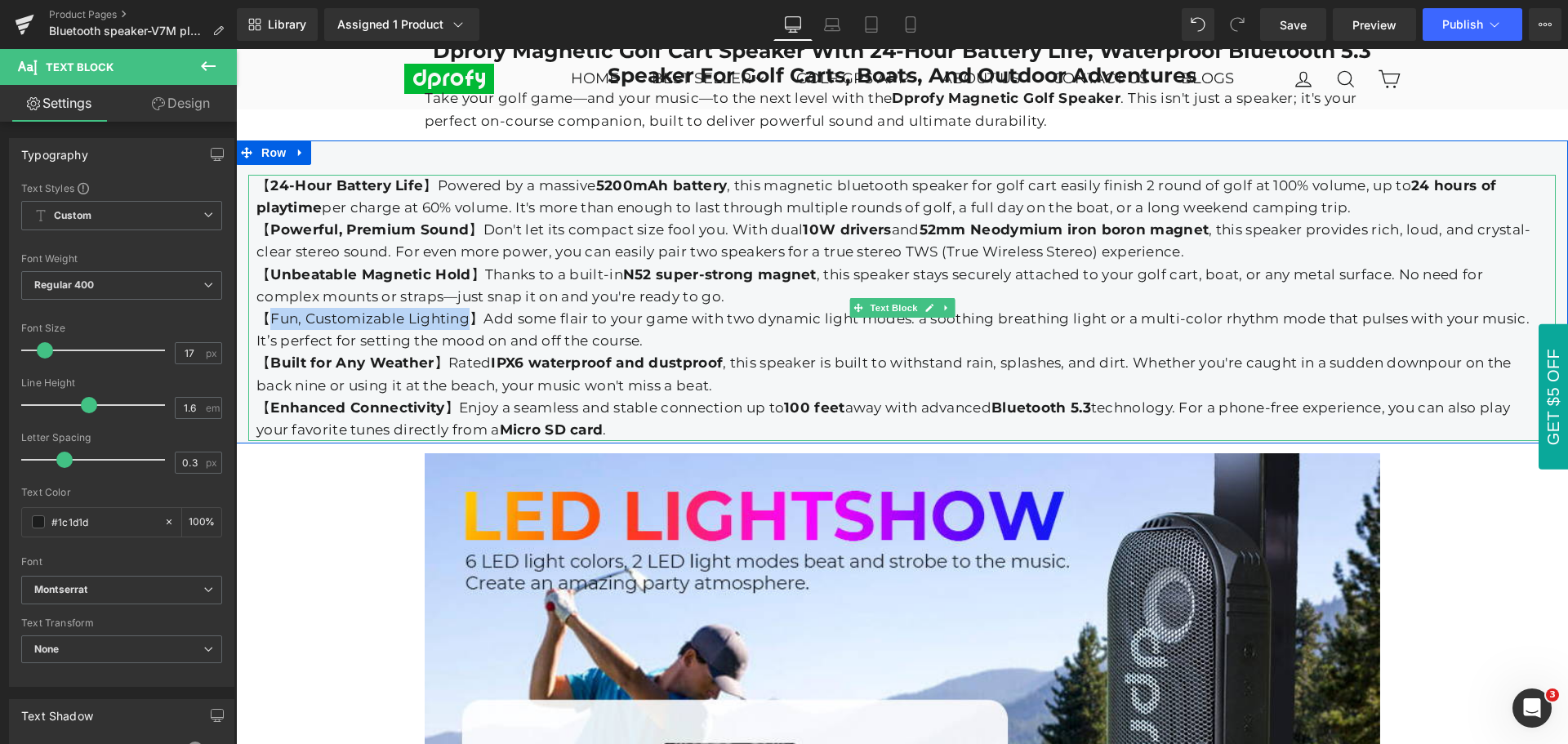
drag, startPoint x: 262, startPoint y: 307, endPoint x: 458, endPoint y: 312, distance: 196.1
click at [458, 312] on div "【Fun, Customizable Lighting】Add some flair to your game with two dynamic light …" at bounding box center [894, 329] width 1275 height 44
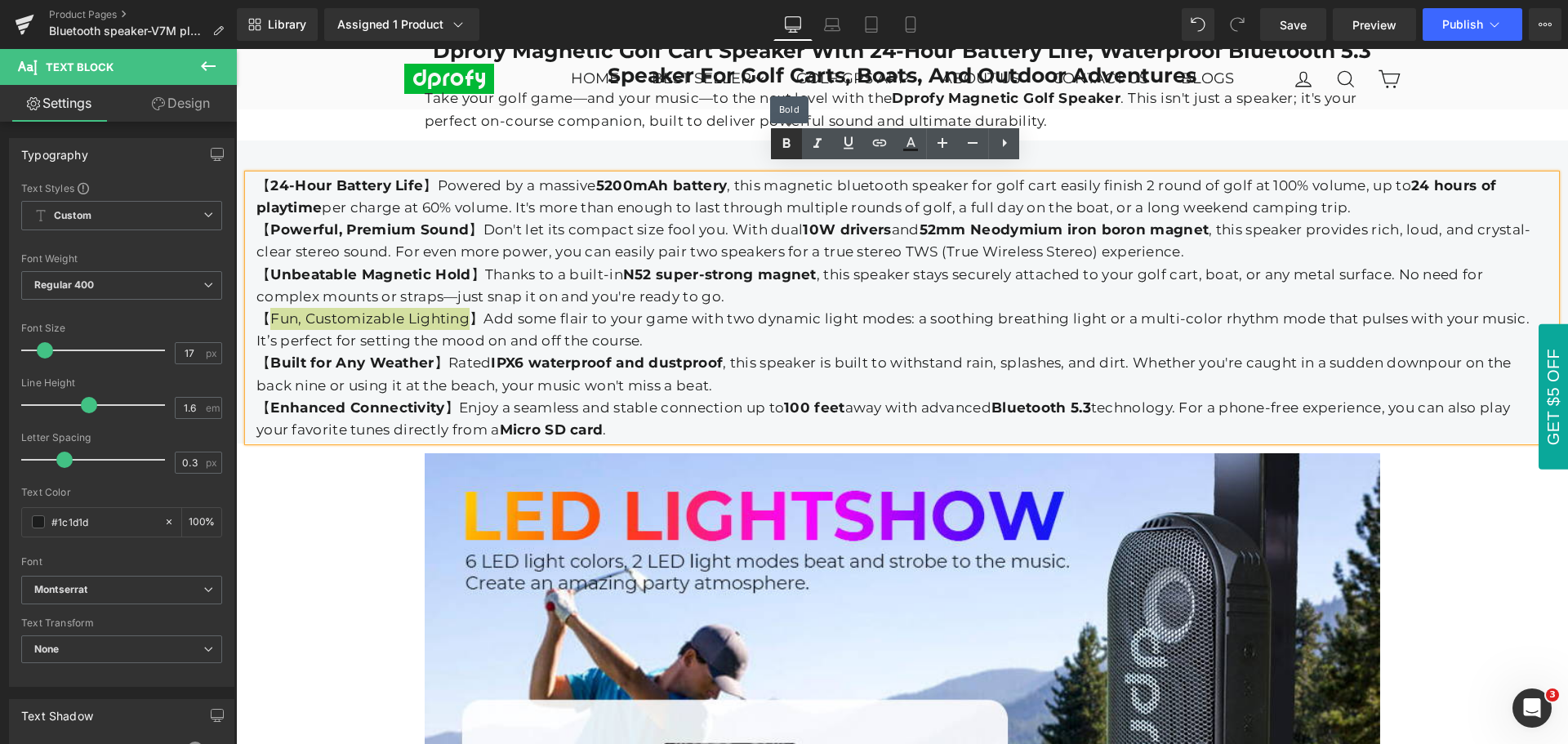
click at [0, 0] on icon at bounding box center [0, 0] width 0 height 0
click at [623, 415] on div "【 Enhanced Connectivity 】Enjoy a seamless and stable connection up to 100 feet …" at bounding box center [894, 418] width 1275 height 44
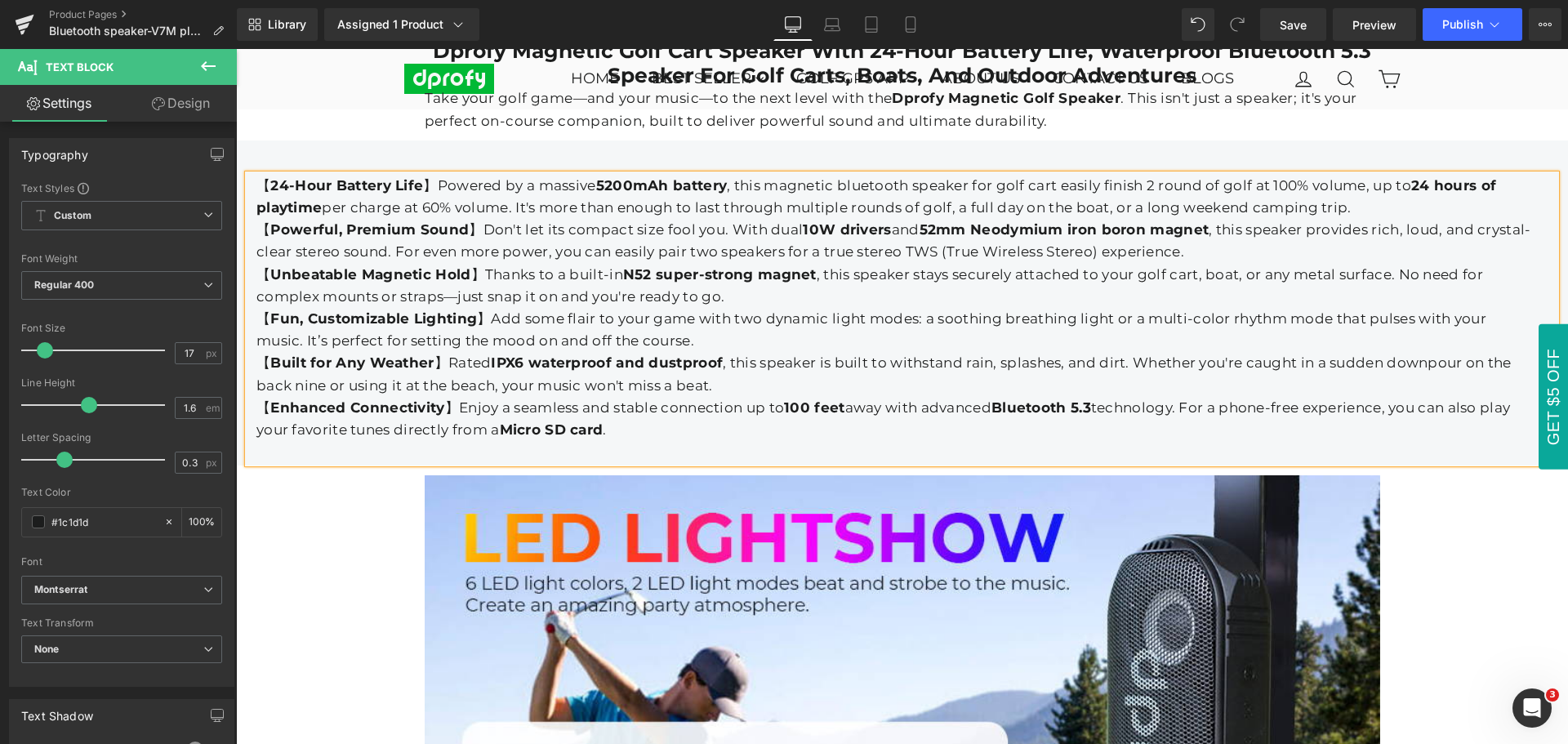
scroll to position [2435, 0]
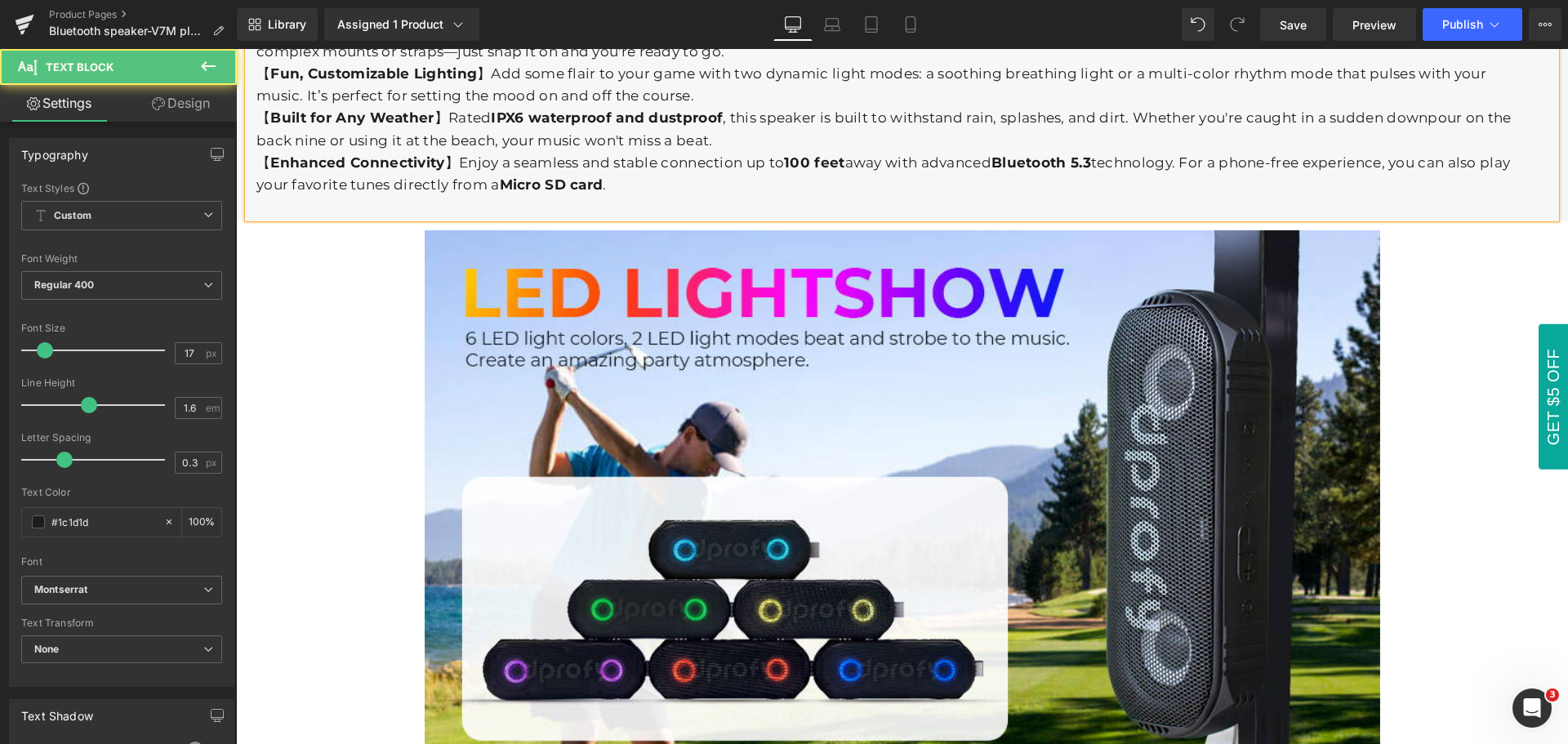
click at [275, 196] on div at bounding box center [894, 207] width 1275 height 22
click at [275, 199] on div at bounding box center [894, 207] width 1275 height 22
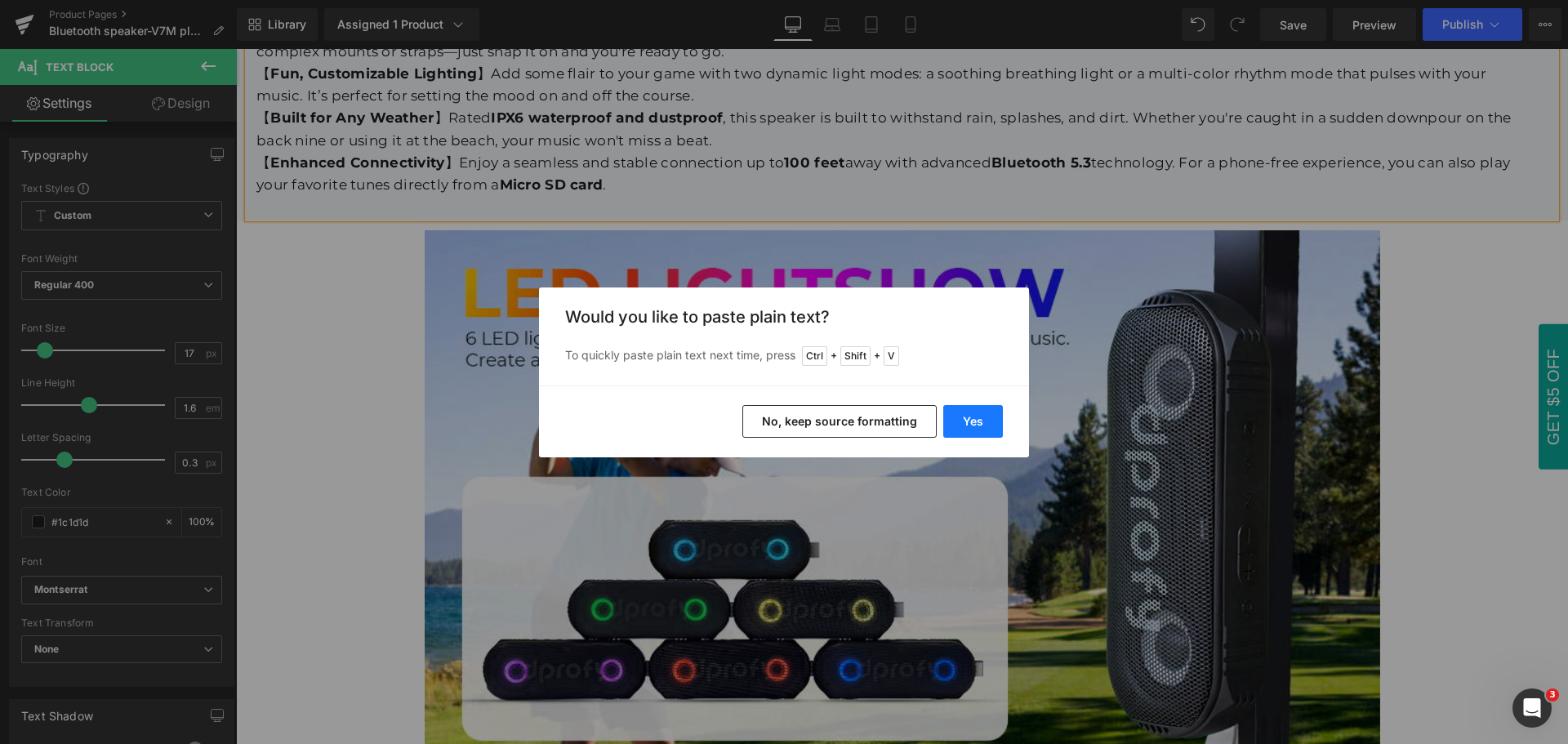
click at [0, 0] on button "Yes" at bounding box center [0, 0] width 0 height 0
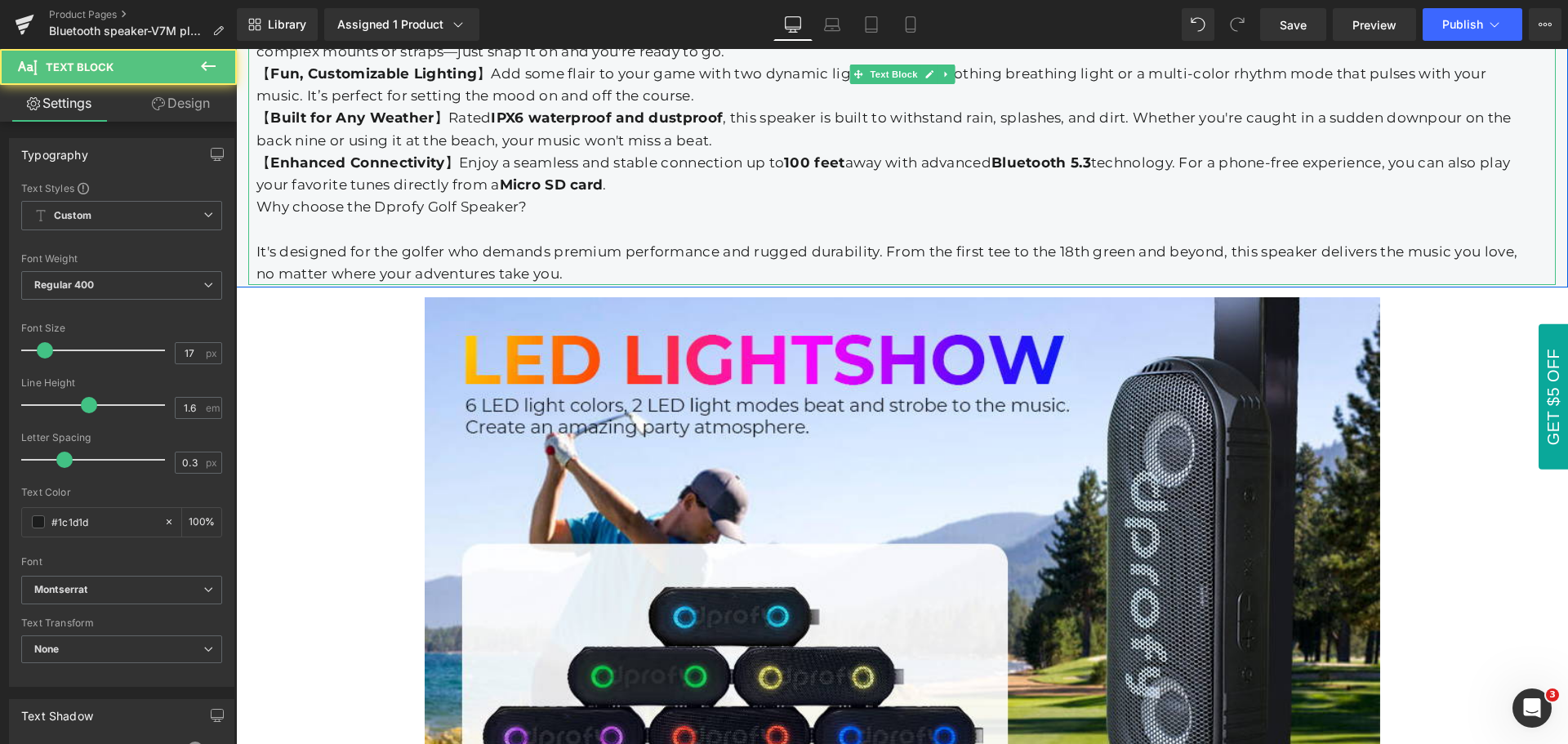
click at [257, 201] on div "Why choose the Dprofy Golf Speaker?" at bounding box center [894, 207] width 1275 height 22
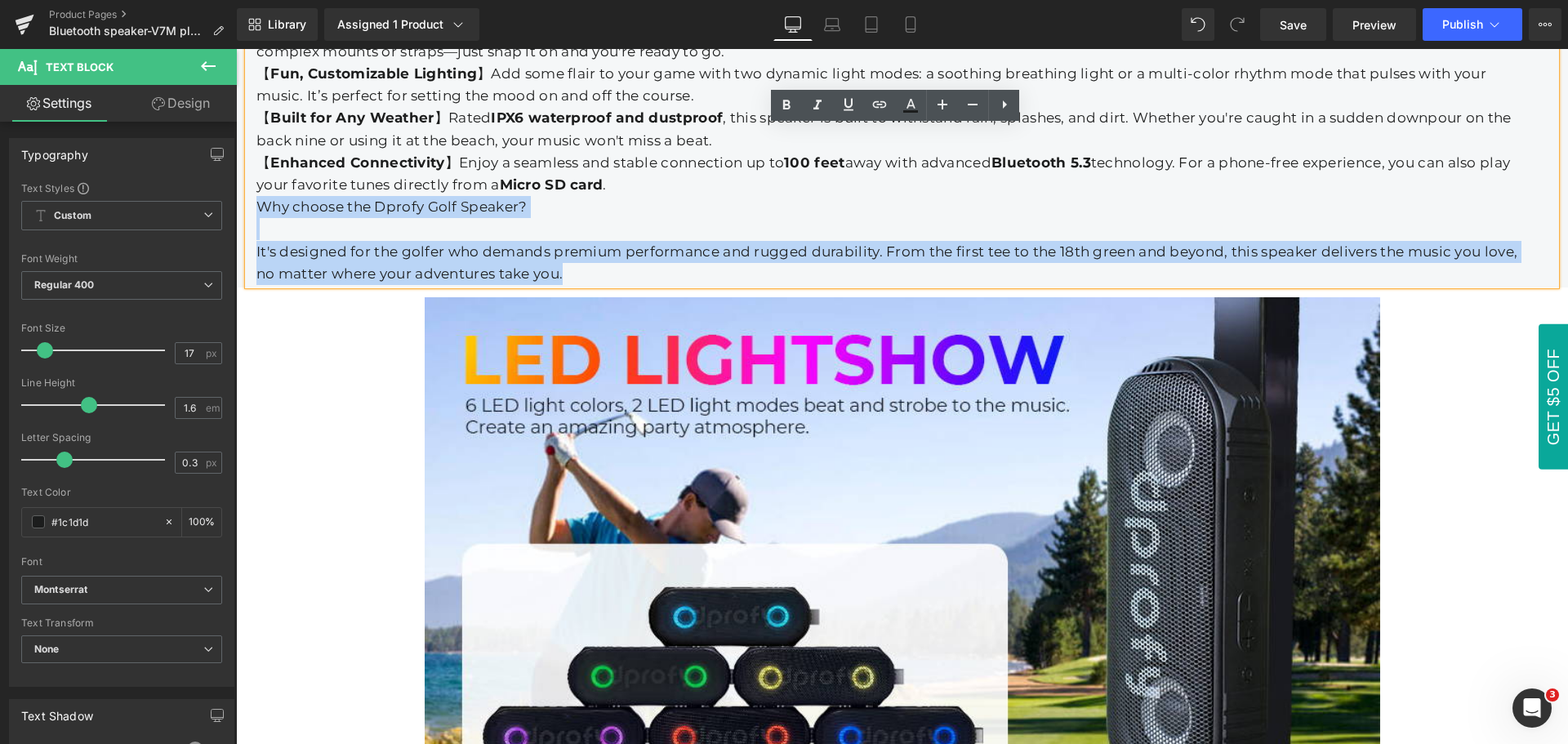
drag, startPoint x: 252, startPoint y: 198, endPoint x: 568, endPoint y: 263, distance: 322.6
click at [568, 263] on div "【 24-Hour Battery Life 】Powered by a massive 5200mAh battery , this magnetic bl…" at bounding box center [902, 107] width 1307 height 355
click at [314, 252] on div "It's designed for the golfer who demands premium performance and rugged durabil…" at bounding box center [894, 262] width 1275 height 44
drag, startPoint x: 253, startPoint y: 194, endPoint x: 565, endPoint y: 257, distance: 318.3
click at [565, 257] on div "【 24-Hour Battery Life 】Powered by a massive 5200mAh battery , this magnetic bl…" at bounding box center [902, 107] width 1307 height 355
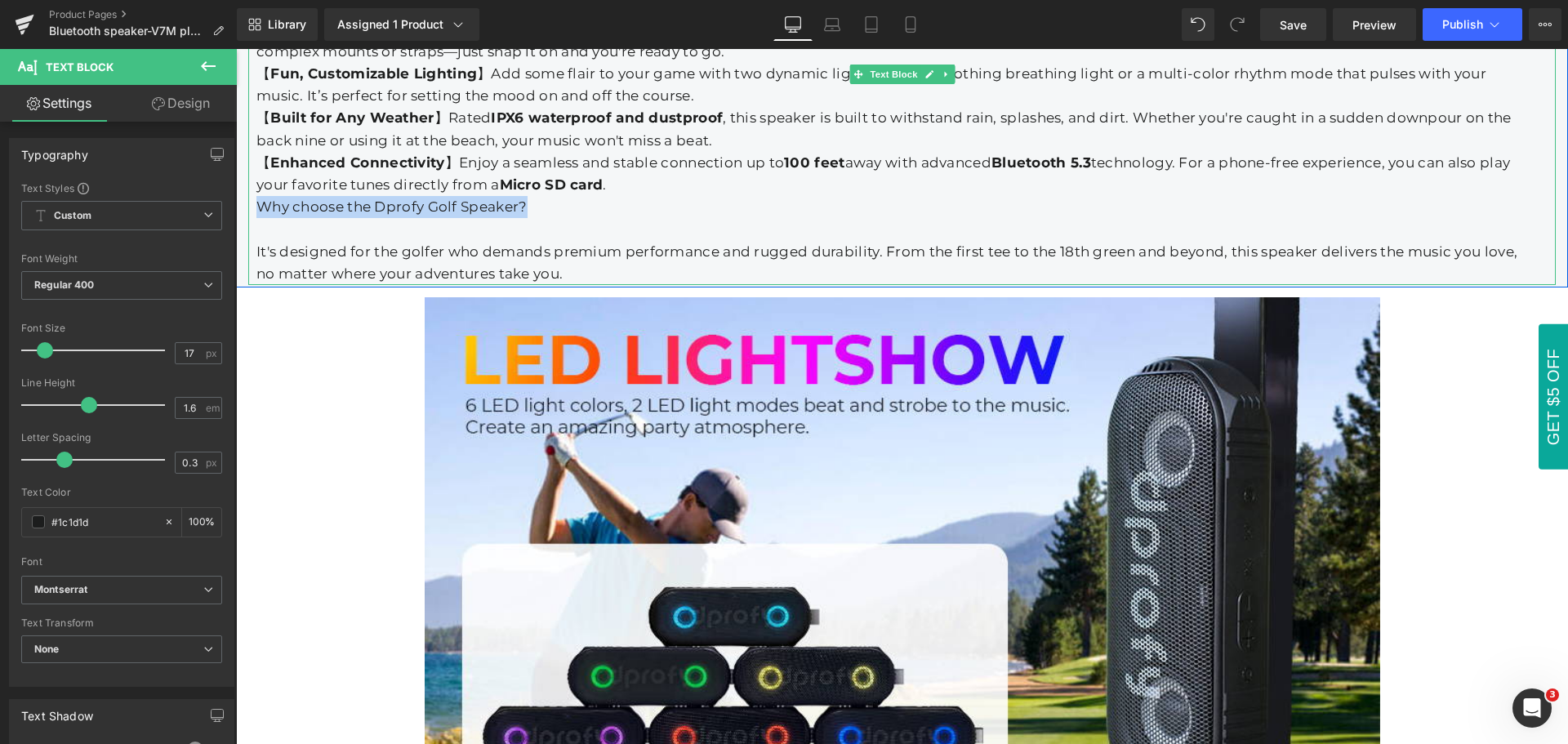
drag, startPoint x: 255, startPoint y: 200, endPoint x: 523, endPoint y: 199, distance: 268.0
click at [523, 199] on div "Why choose the Dprofy Golf Speaker?" at bounding box center [894, 207] width 1275 height 22
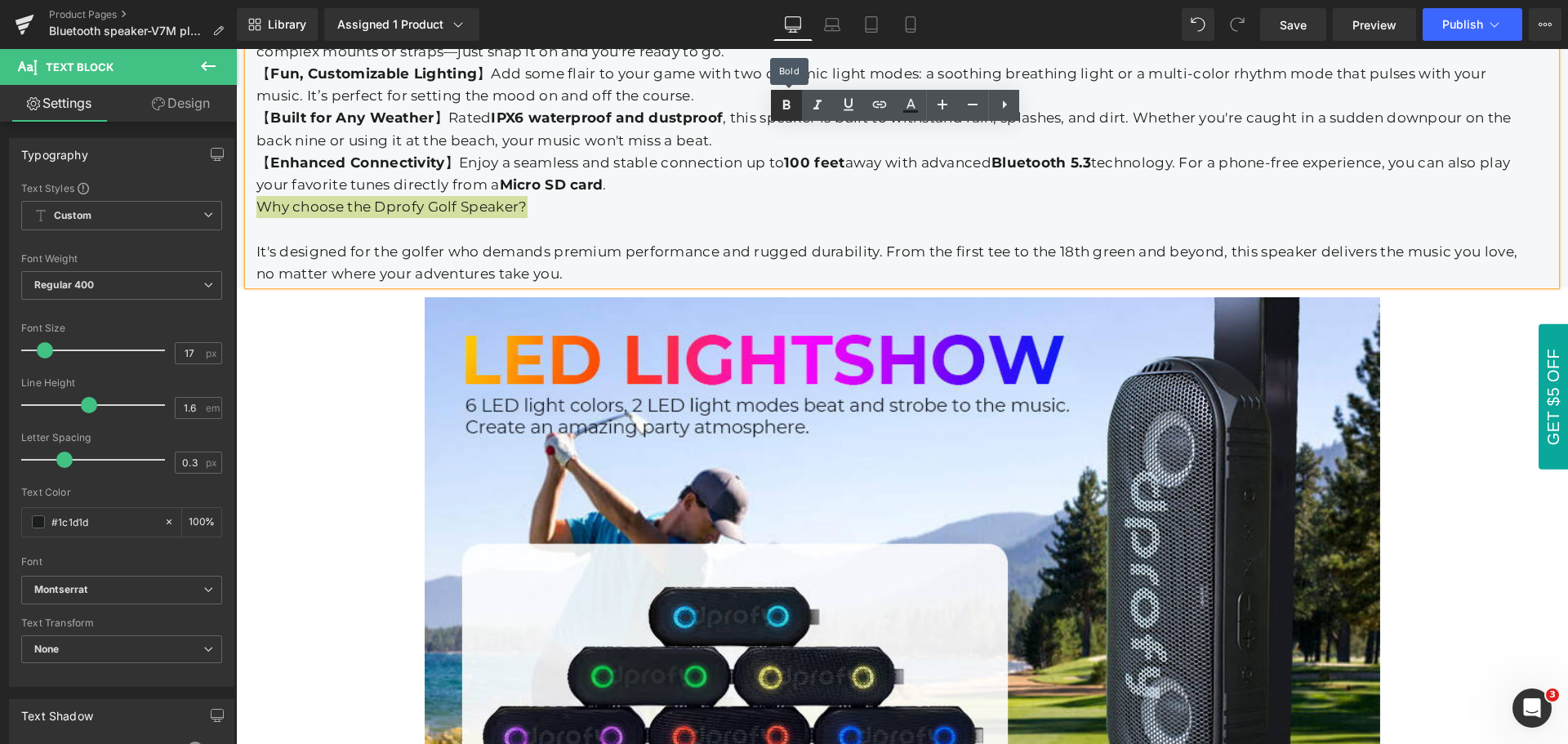
click at [0, 0] on icon at bounding box center [0, 0] width 0 height 0
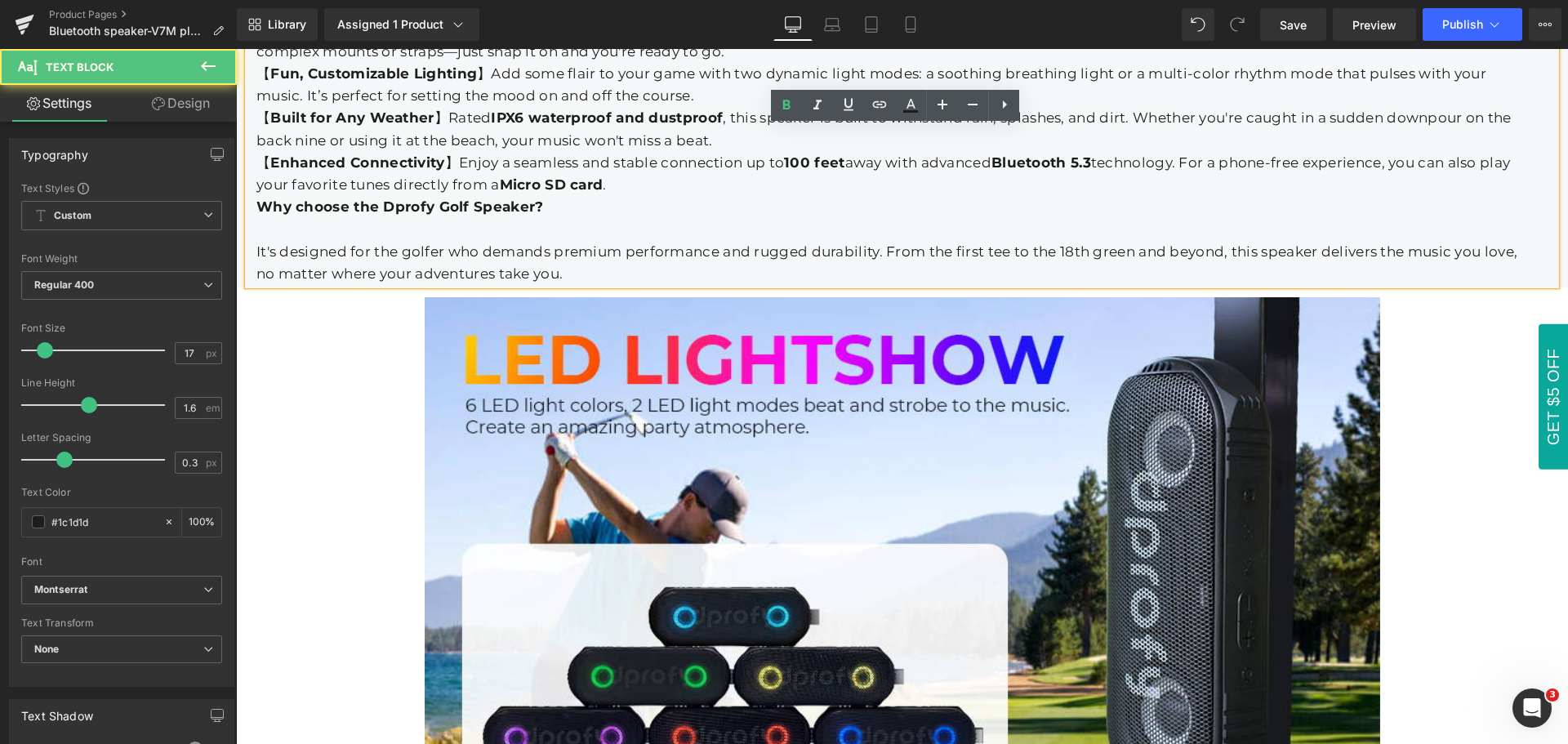
click at [257, 199] on strong "Why choose the Dprofy Golf Speaker?" at bounding box center [400, 206] width 288 height 16
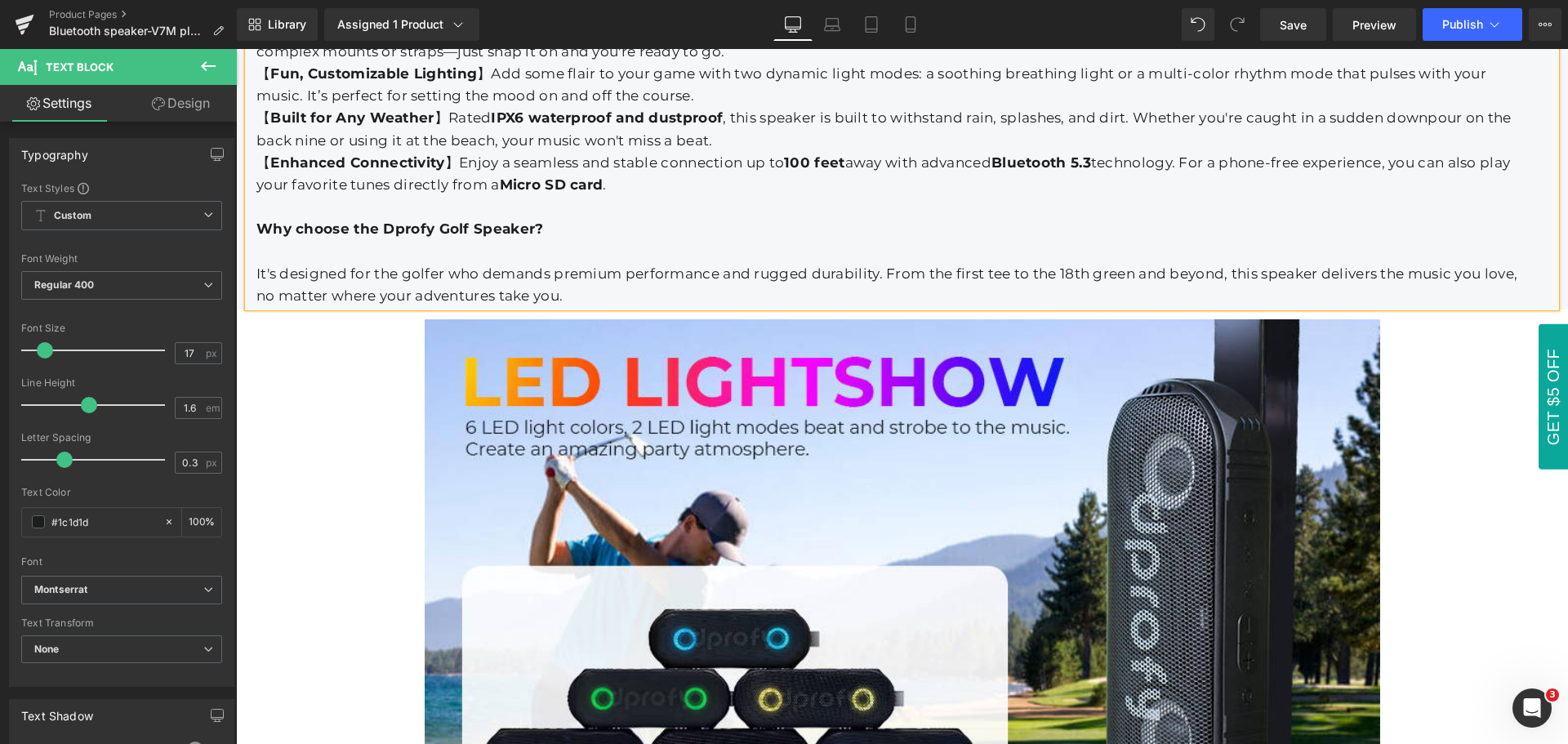
click at [574, 218] on div "Why choose the Dprofy Golf Speaker?" at bounding box center [894, 230] width 1275 height 22
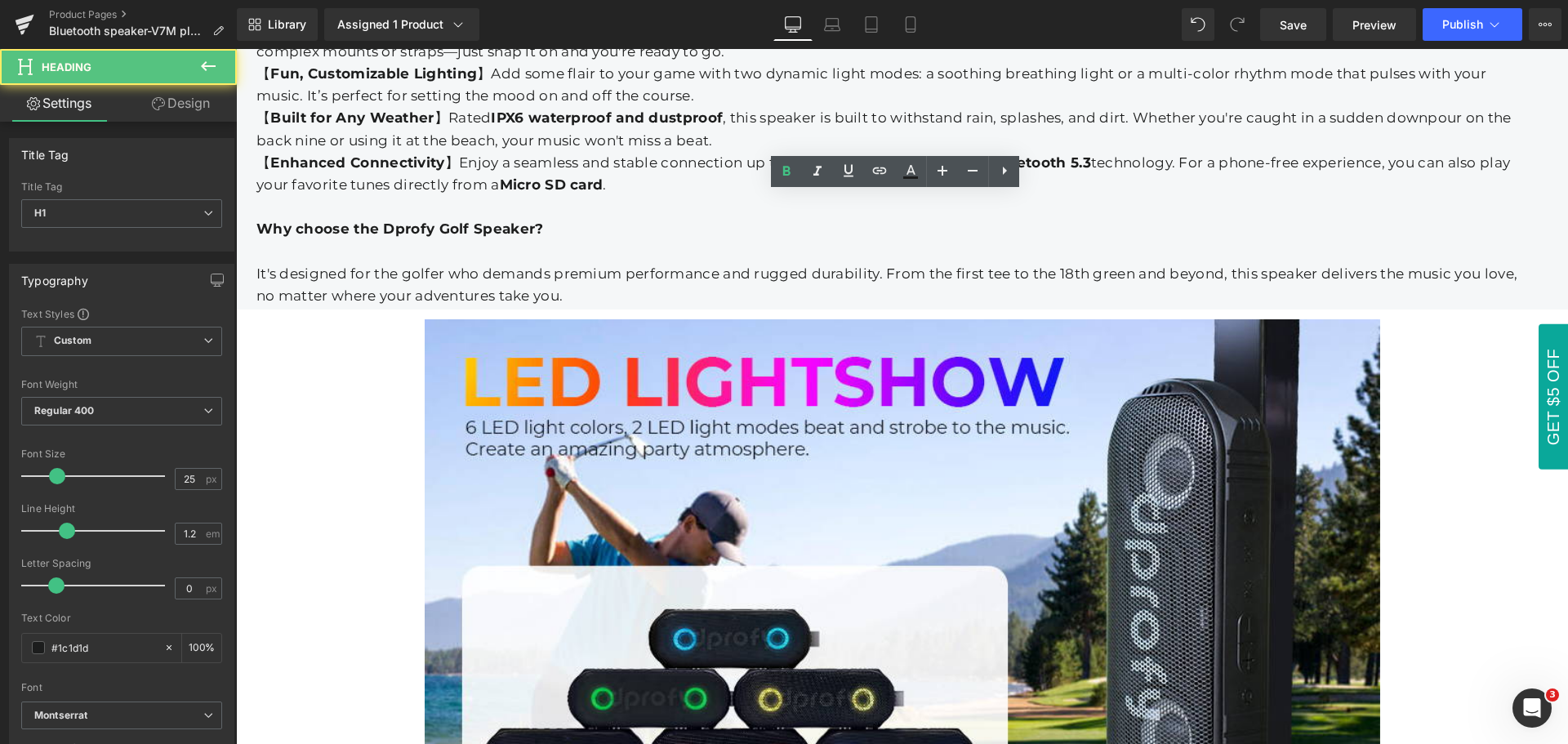
scroll to position [2027, 0]
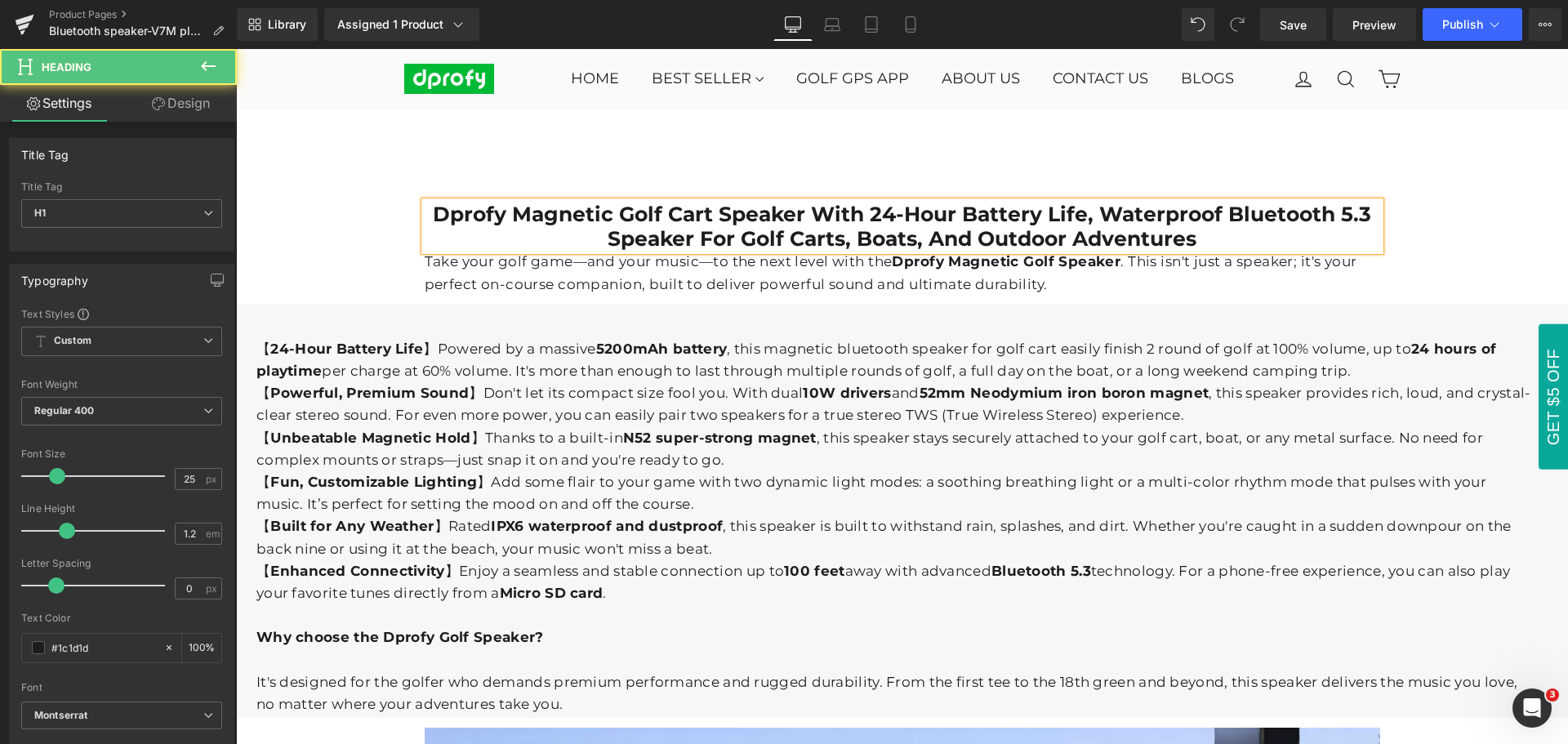
click at [574, 263] on p "Take your golf game—and your music—to the next level with the Dprofy Magnetic G…" at bounding box center [902, 272] width 955 height 44
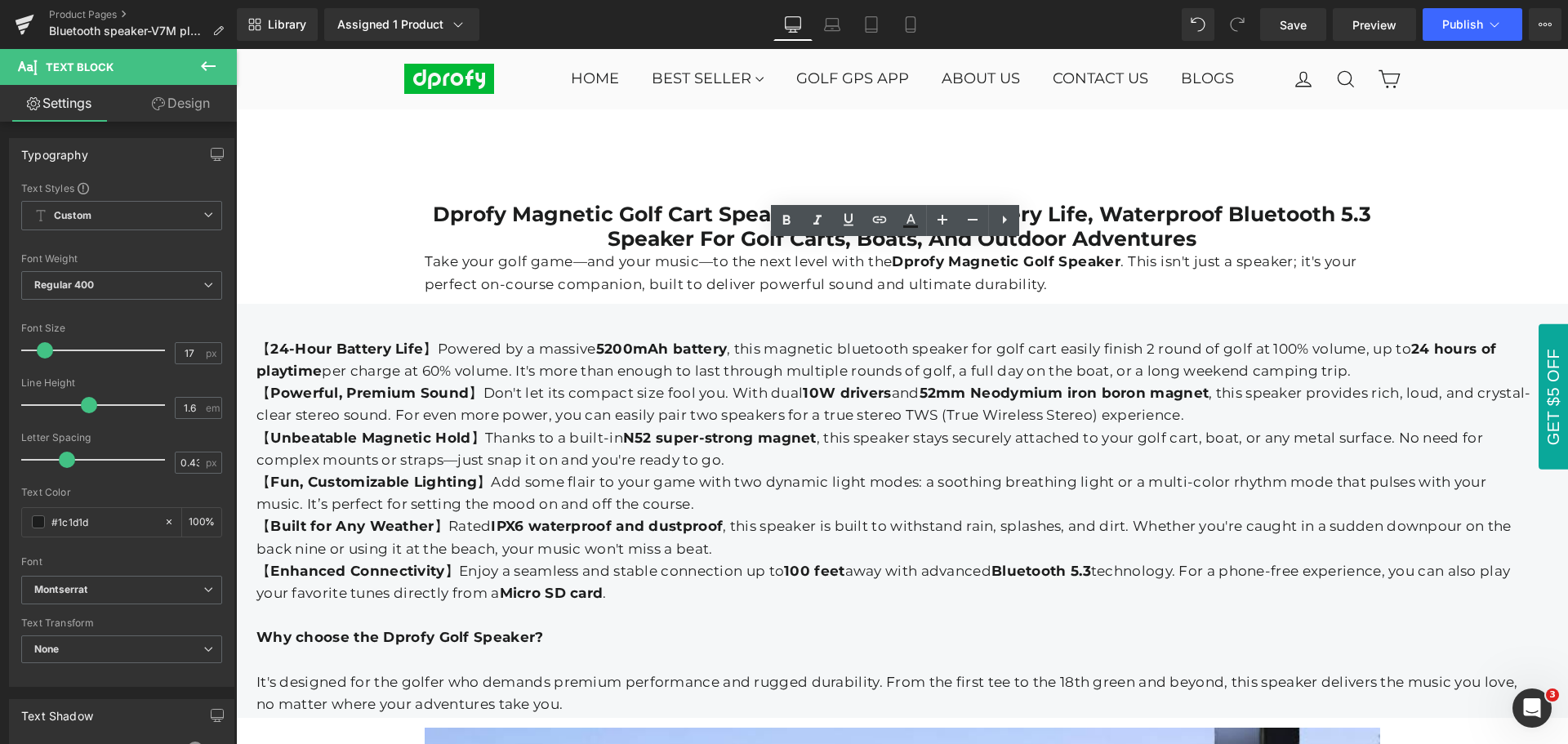
click at [563, 373] on div at bounding box center [902, 395] width 1332 height 694
click at [292, 347] on div at bounding box center [902, 395] width 1332 height 694
click at [264, 333] on div at bounding box center [902, 395] width 1332 height 694
click at [1015, 383] on div at bounding box center [902, 395] width 1332 height 694
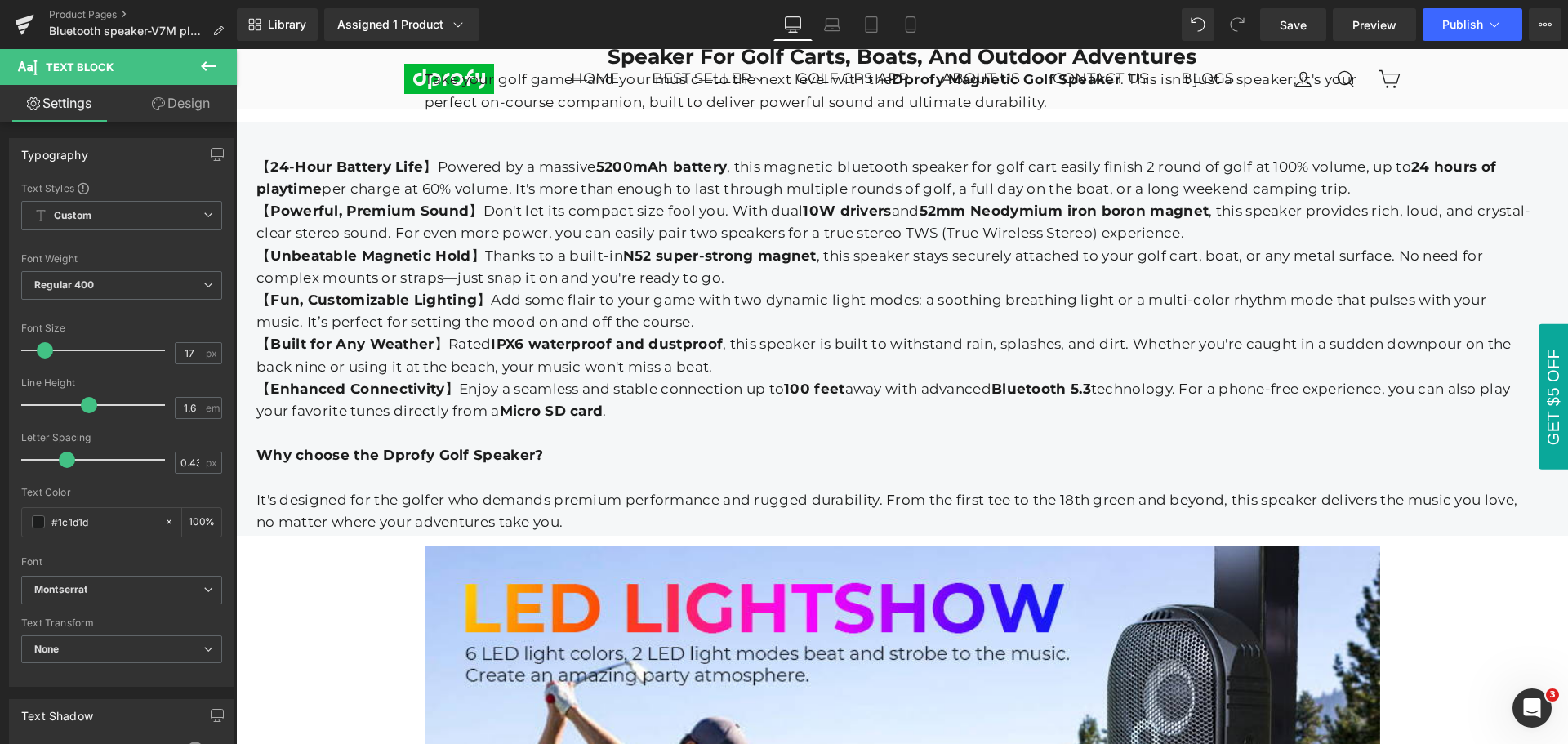
click at [1484, 525] on div at bounding box center [902, 395] width 1332 height 694
click at [921, 379] on div at bounding box center [902, 395] width 1332 height 694
drag, startPoint x: 207, startPoint y: 67, endPoint x: 3, endPoint y: 105, distance: 207.5
click at [207, 67] on icon at bounding box center [208, 66] width 15 height 9
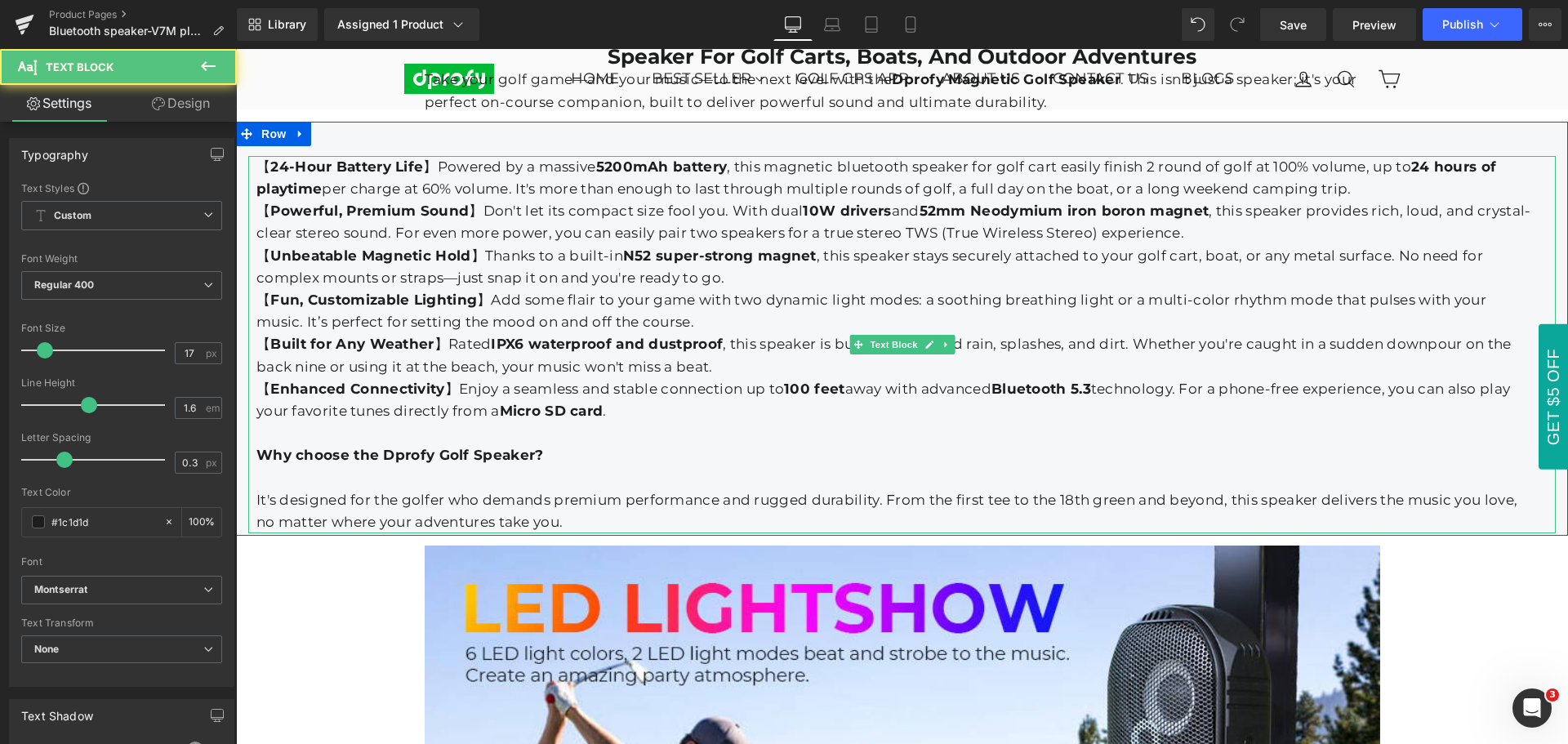
click at [1132, 333] on div "【 Fun, Customizable Lighting 】Add some flair to your game with two dynamic ligh…" at bounding box center [894, 310] width 1275 height 44
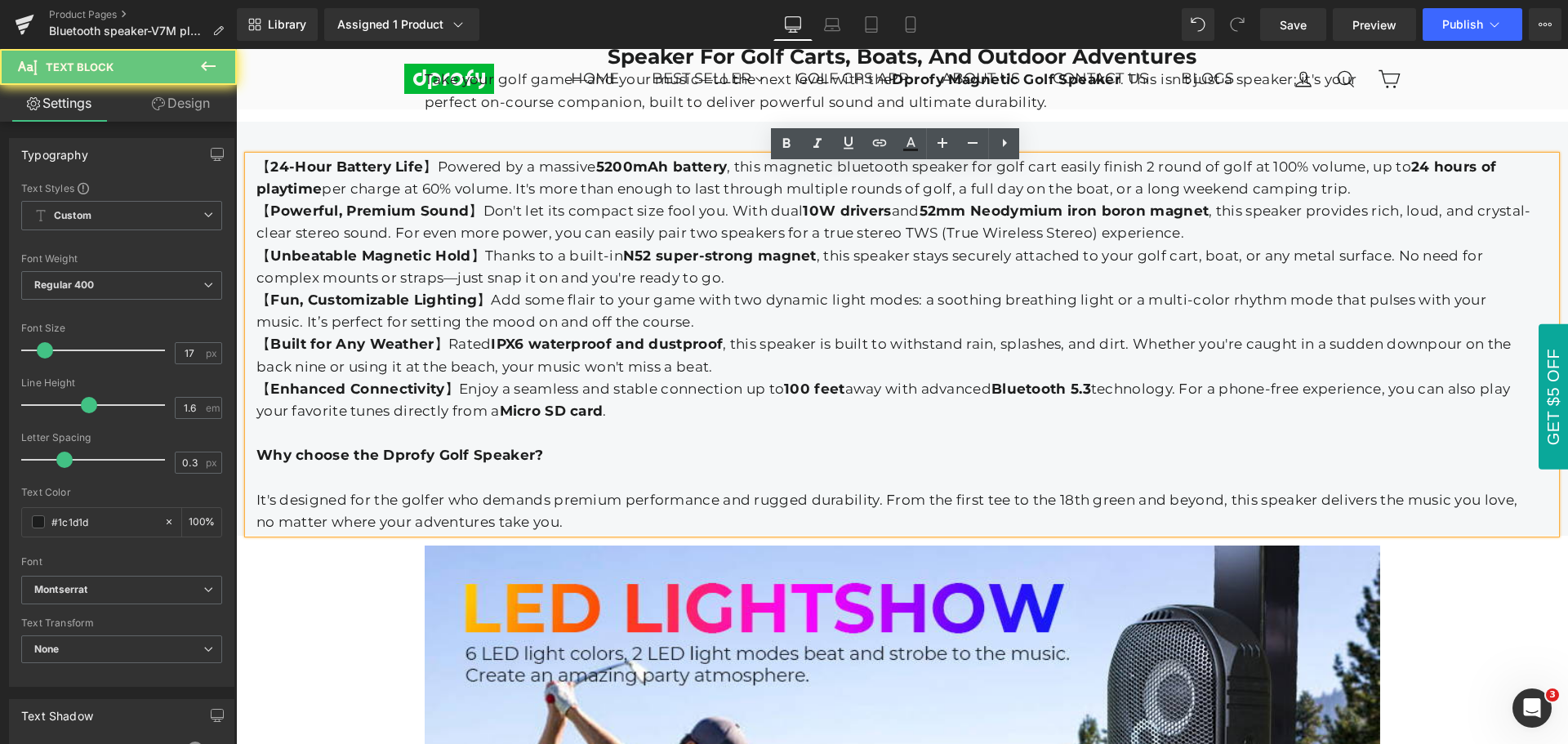
drag, startPoint x: 253, startPoint y: 176, endPoint x: 624, endPoint y: 528, distance: 511.4
click at [624, 528] on div "【 24-Hour Battery Life 】Powered by a massive 5200mAh battery , this magnetic bl…" at bounding box center [902, 344] width 1307 height 377
click at [827, 444] on div at bounding box center [894, 433] width 1275 height 22
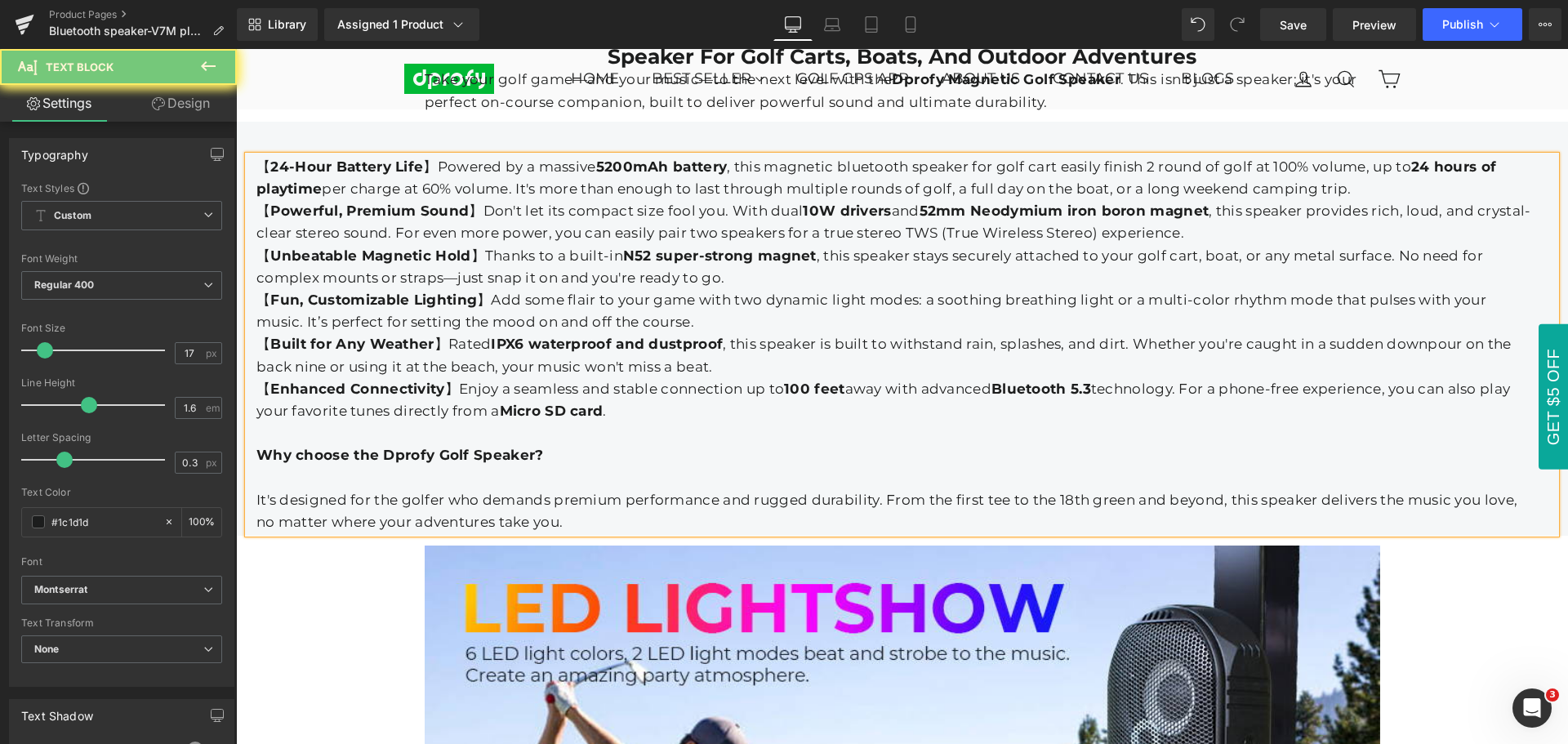
drag, startPoint x: 202, startPoint y: 62, endPoint x: 104, endPoint y: 79, distance: 99.5
click at [202, 62] on icon at bounding box center [208, 66] width 20 height 20
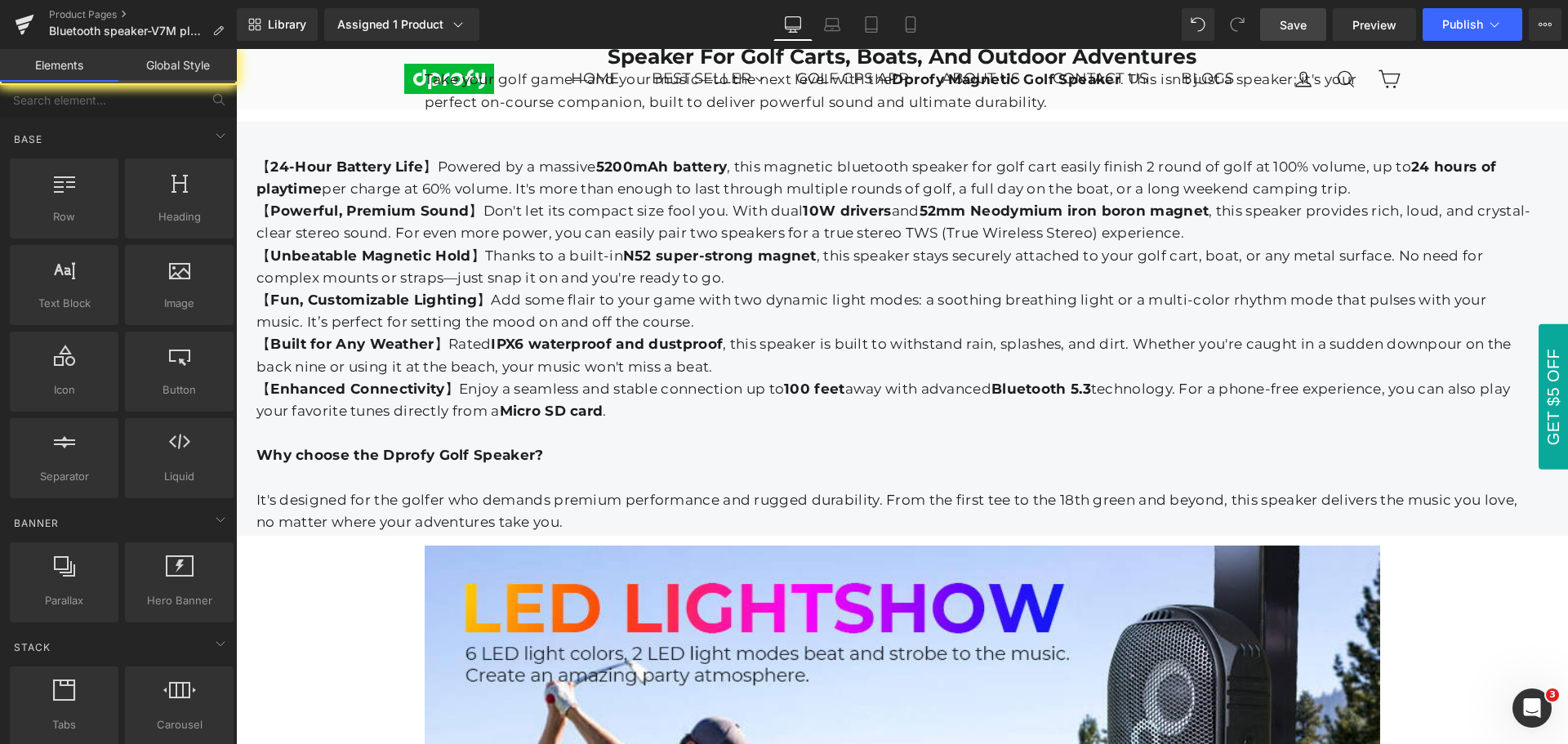
drag, startPoint x: 1294, startPoint y: 31, endPoint x: 1230, endPoint y: 292, distance: 268.7
click at [1294, 31] on span "Save" at bounding box center [1292, 24] width 27 height 17
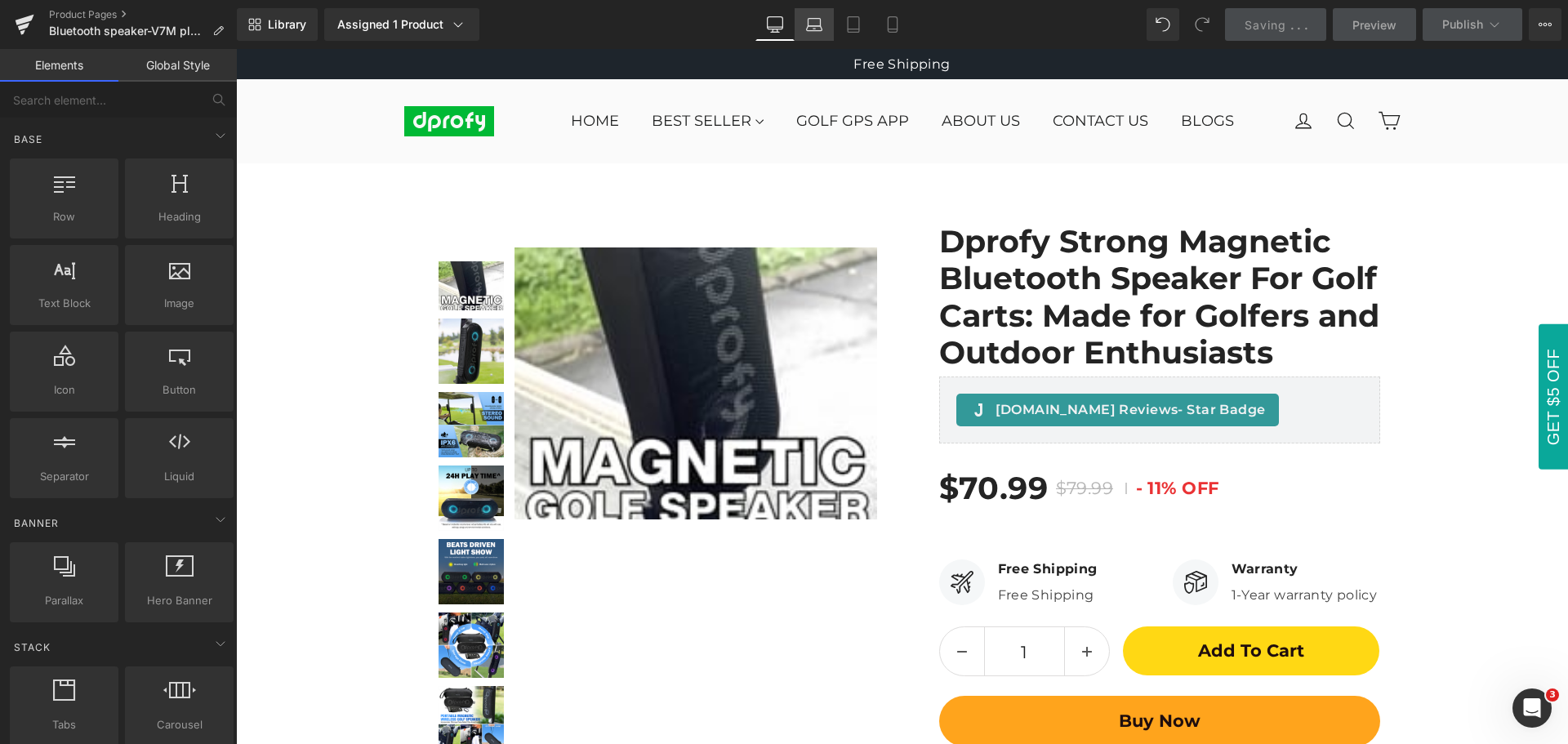
click at [819, 29] on icon at bounding box center [814, 23] width 16 height 16
click at [852, 28] on icon at bounding box center [853, 23] width 16 height 16
click at [889, 26] on icon at bounding box center [891, 23] width 16 height 16
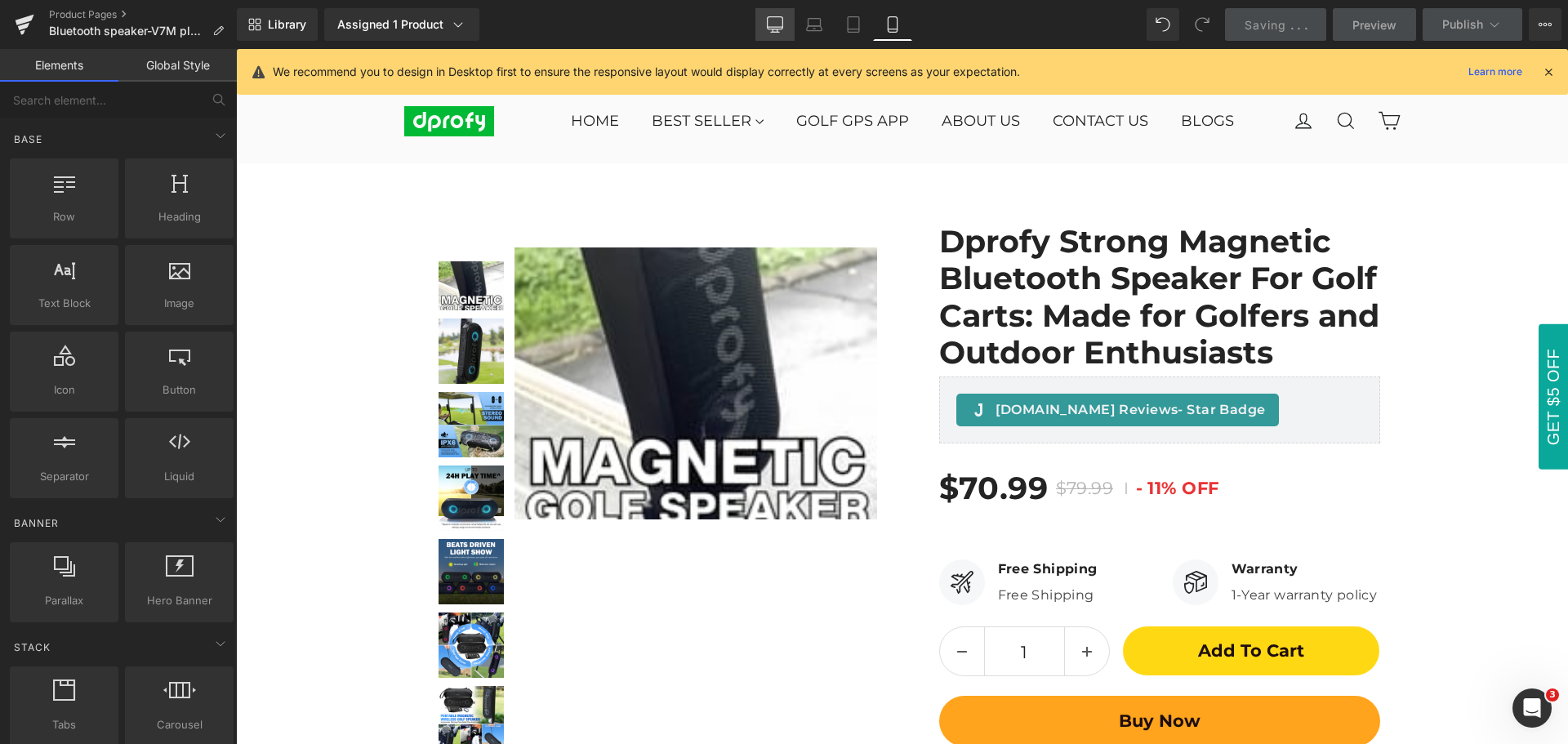
click at [774, 28] on icon at bounding box center [774, 23] width 16 height 16
drag, startPoint x: 1544, startPoint y: 73, endPoint x: 799, endPoint y: 461, distance: 840.0
click at [1544, 73] on icon at bounding box center [1548, 72] width 15 height 15
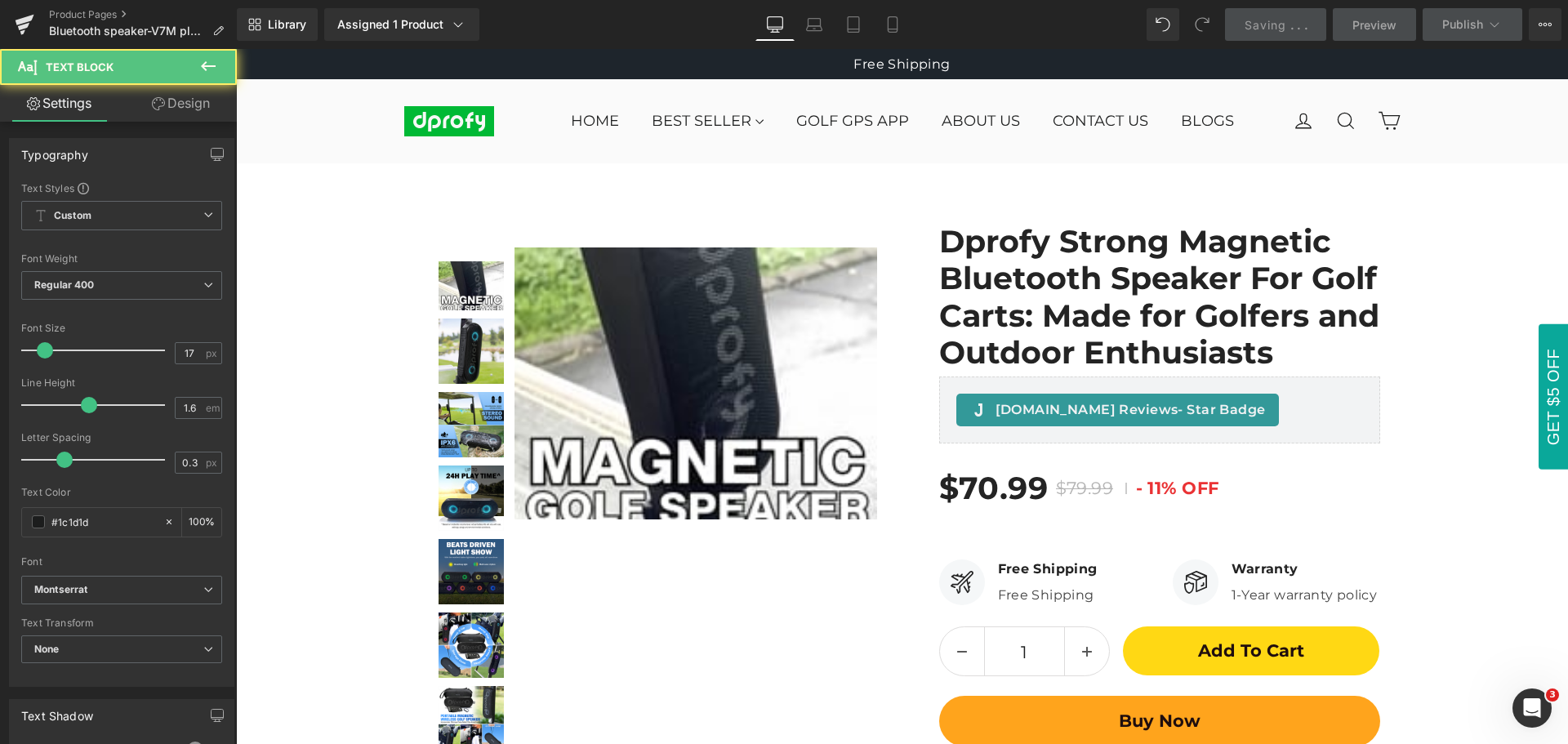
click at [210, 63] on icon at bounding box center [208, 66] width 20 height 20
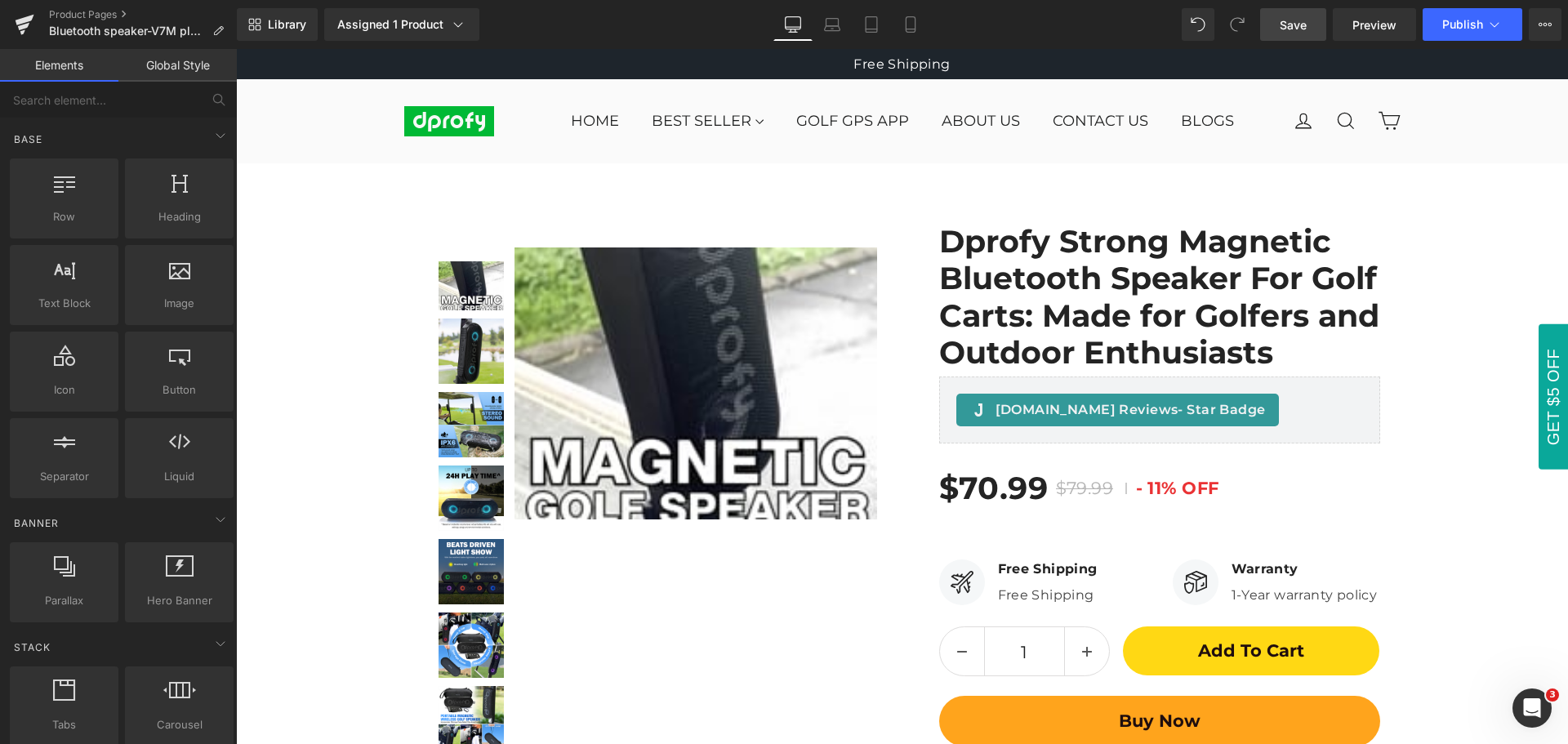
drag, startPoint x: 1296, startPoint y: 30, endPoint x: 739, endPoint y: 5, distance: 557.6
click at [1296, 30] on span "Save" at bounding box center [1292, 24] width 27 height 17
click at [1295, 28] on span "Save" at bounding box center [1292, 24] width 27 height 17
